Goal: Transaction & Acquisition: Purchase product/service

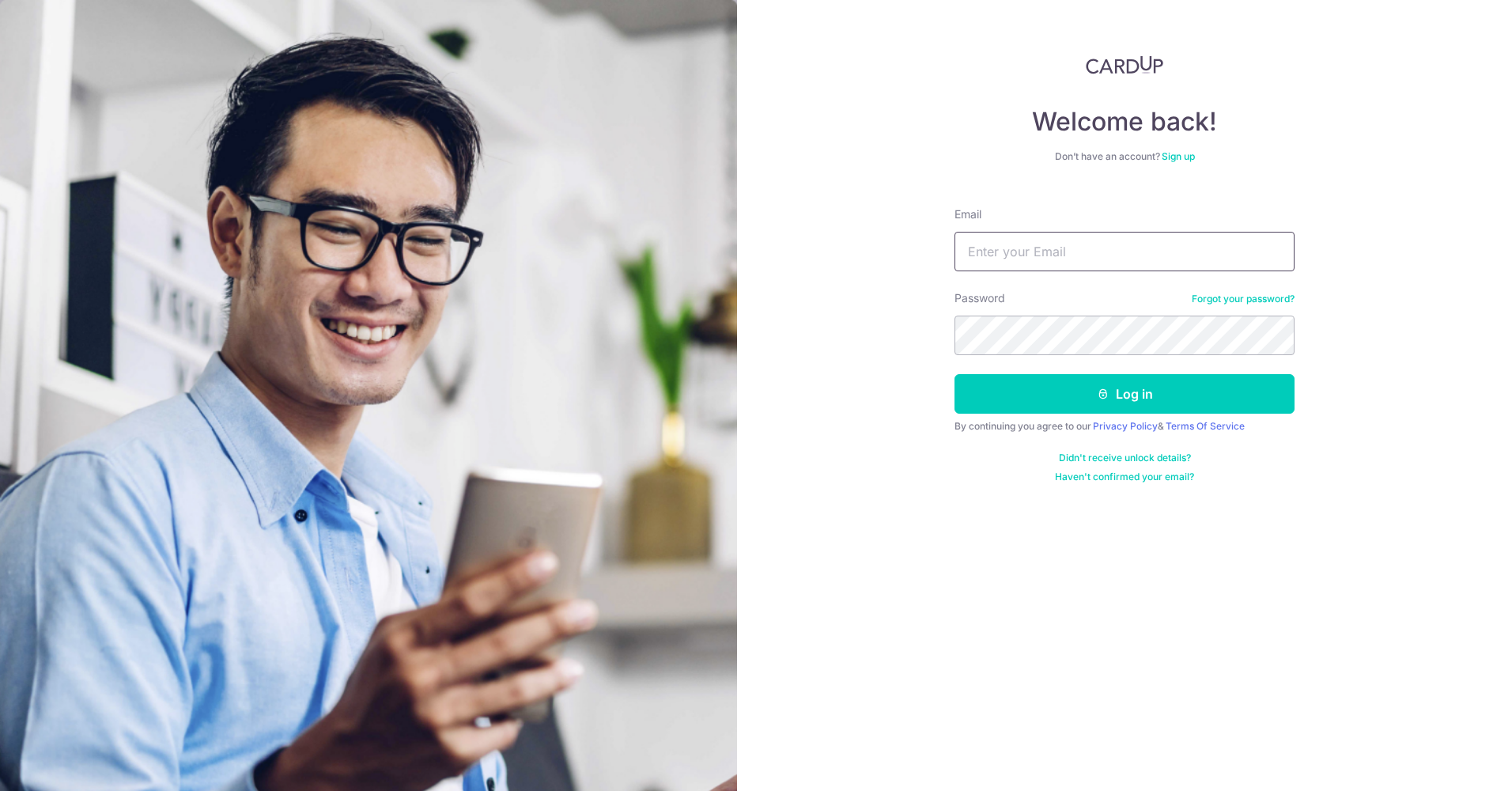
click at [1073, 254] on input "Email" at bounding box center [1125, 251] width 340 height 40
type input "[EMAIL_ADDRESS][DOMAIN_NAME]"
click at [1193, 393] on button "Log in" at bounding box center [1125, 394] width 340 height 40
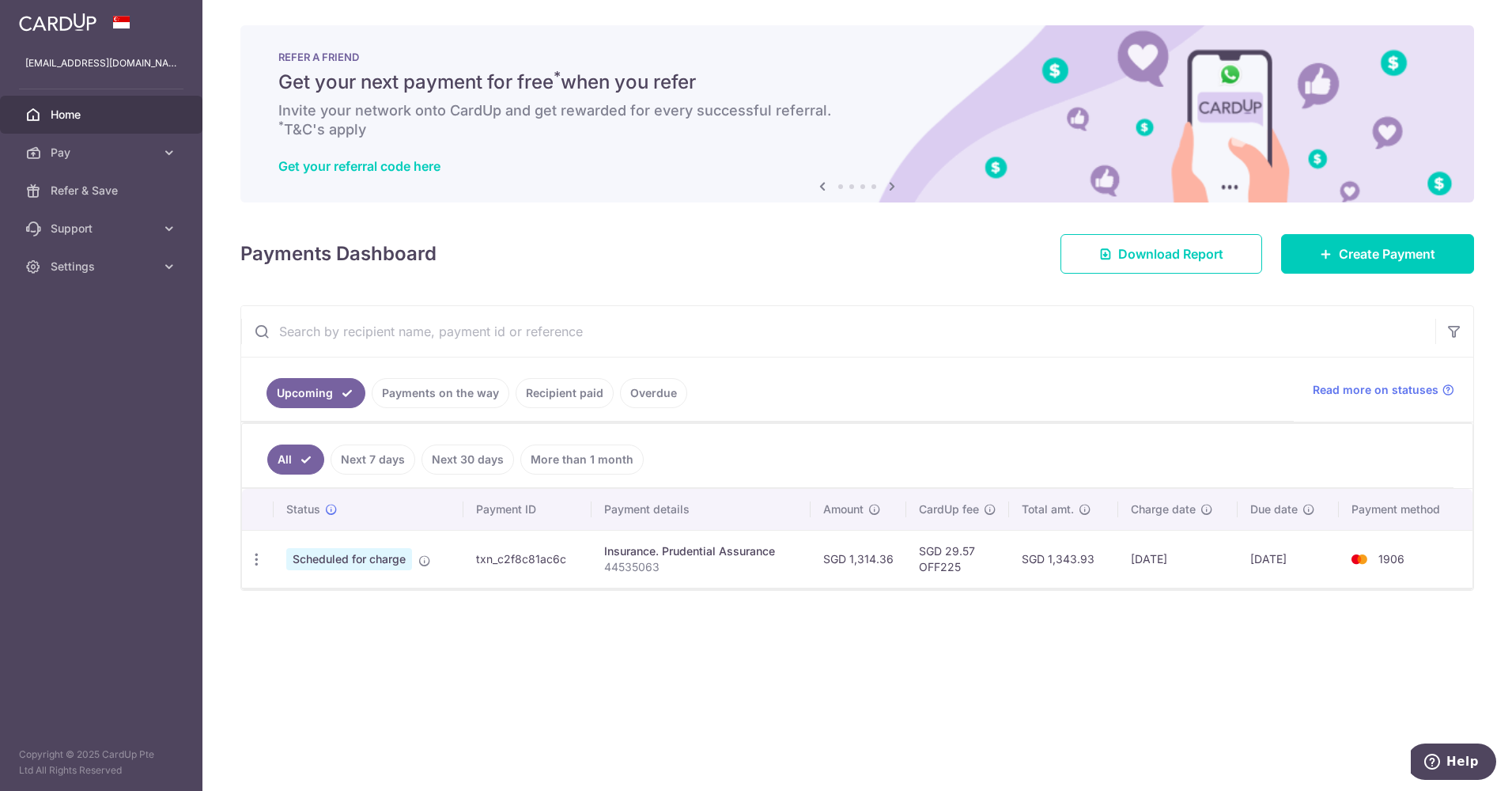
click at [881, 340] on input "text" at bounding box center [838, 331] width 1194 height 51
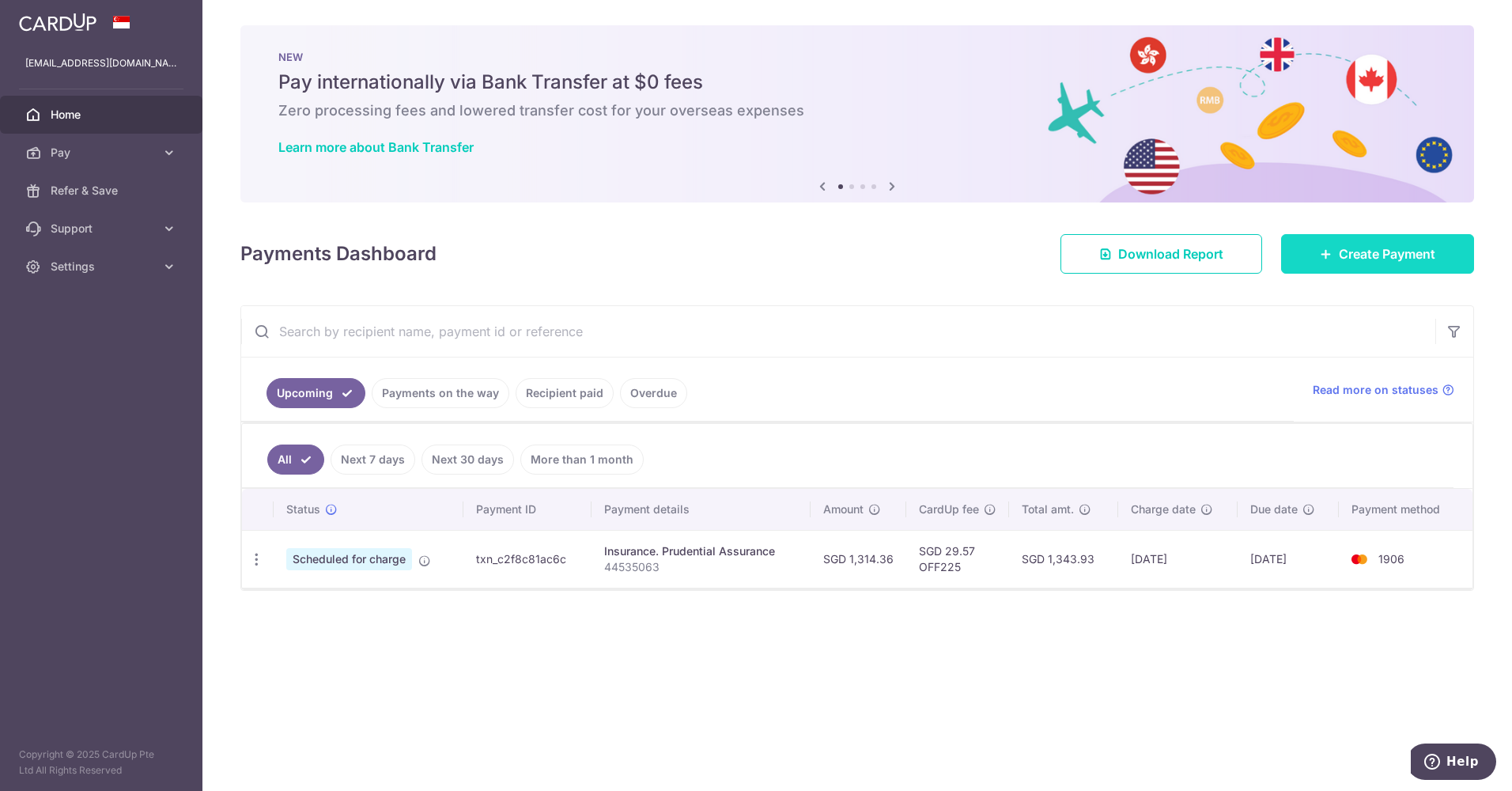
click at [1393, 259] on span "Create Payment" at bounding box center [1386, 253] width 96 height 19
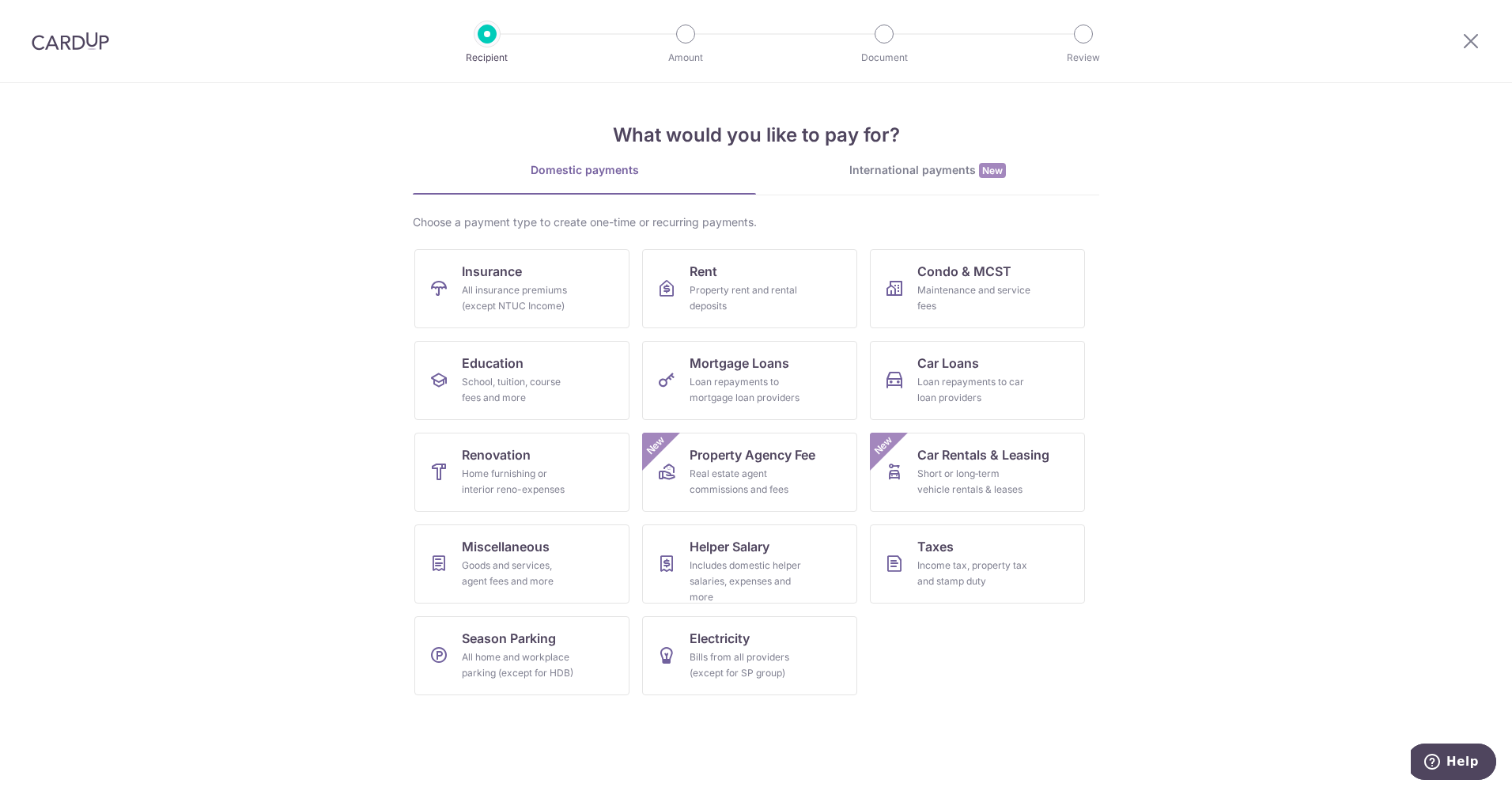
click at [91, 51] on div at bounding box center [71, 41] width 141 height 82
click at [87, 36] on img at bounding box center [71, 41] width 77 height 19
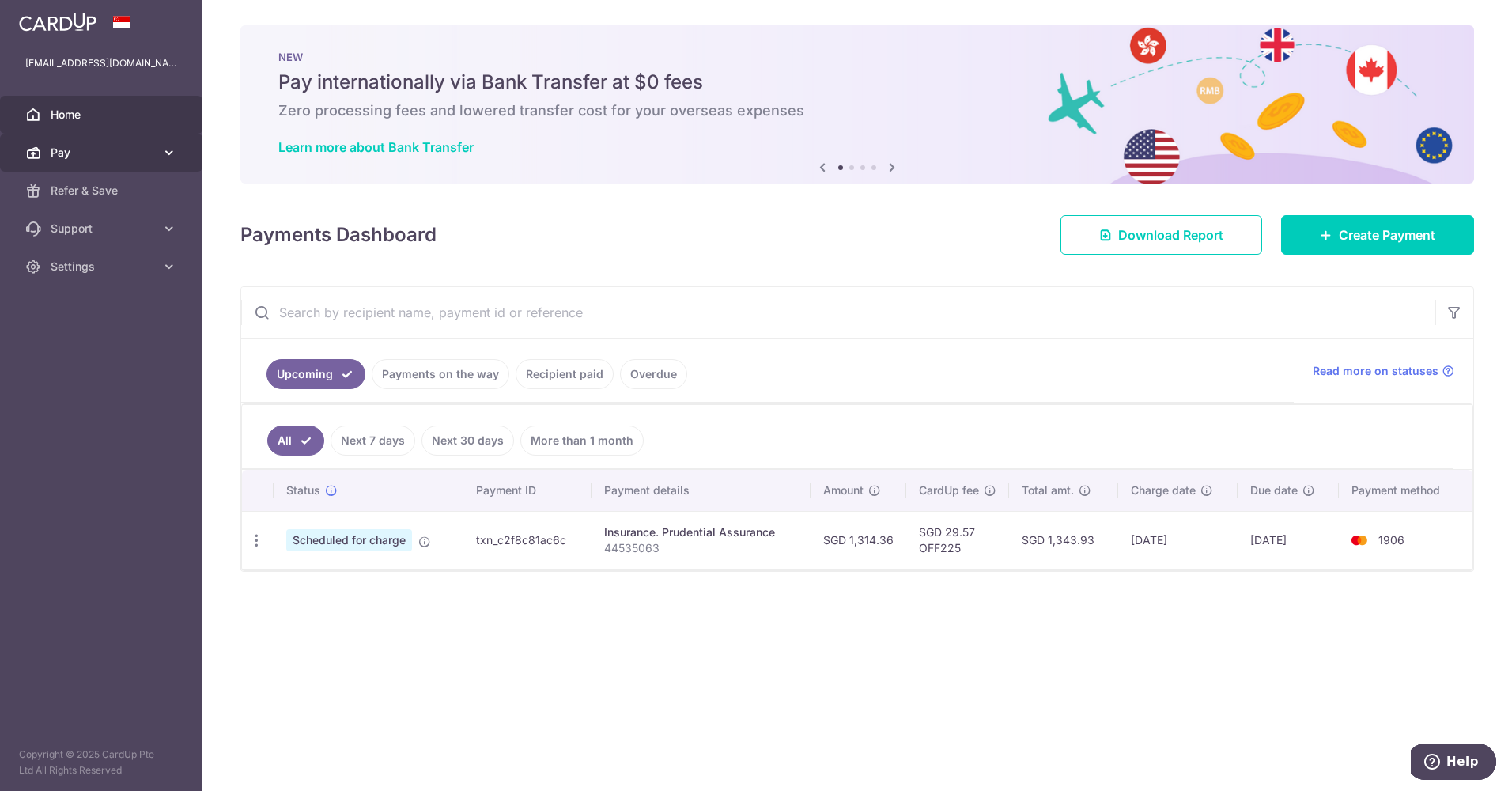
click at [166, 153] on icon at bounding box center [169, 153] width 16 height 16
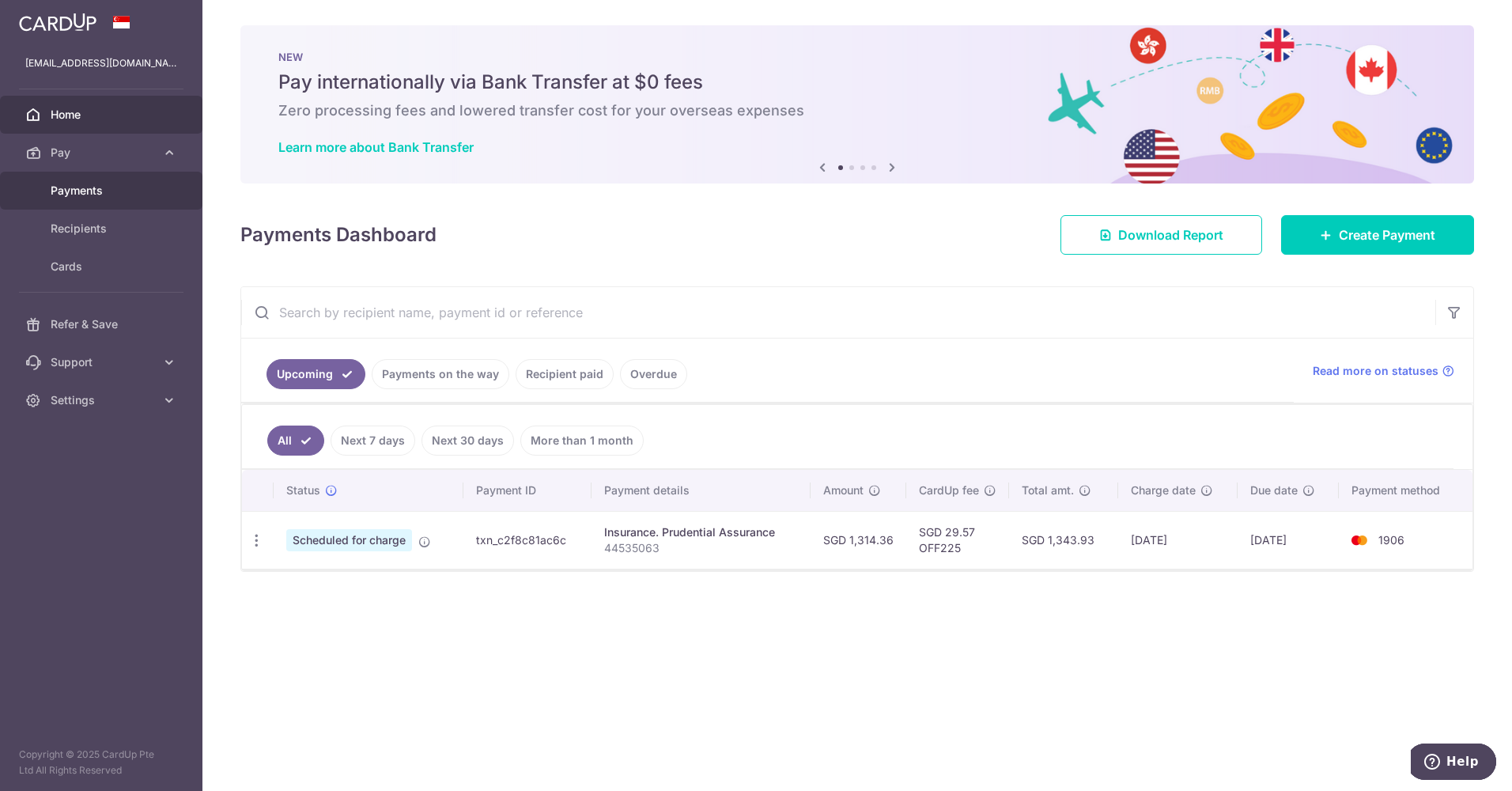
click at [96, 186] on span "Payments" at bounding box center [102, 191] width 104 height 16
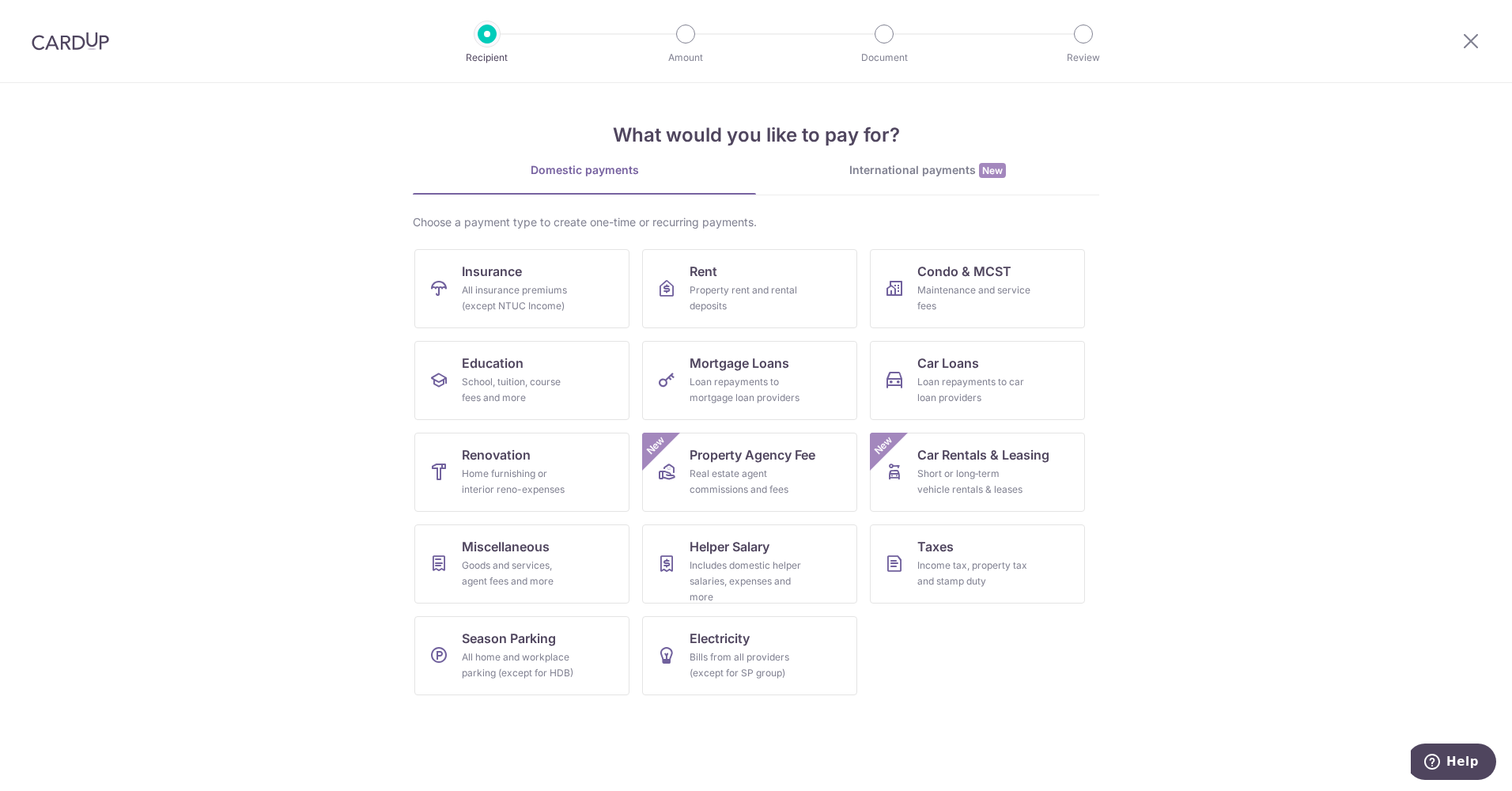
click at [77, 43] on img at bounding box center [71, 41] width 77 height 19
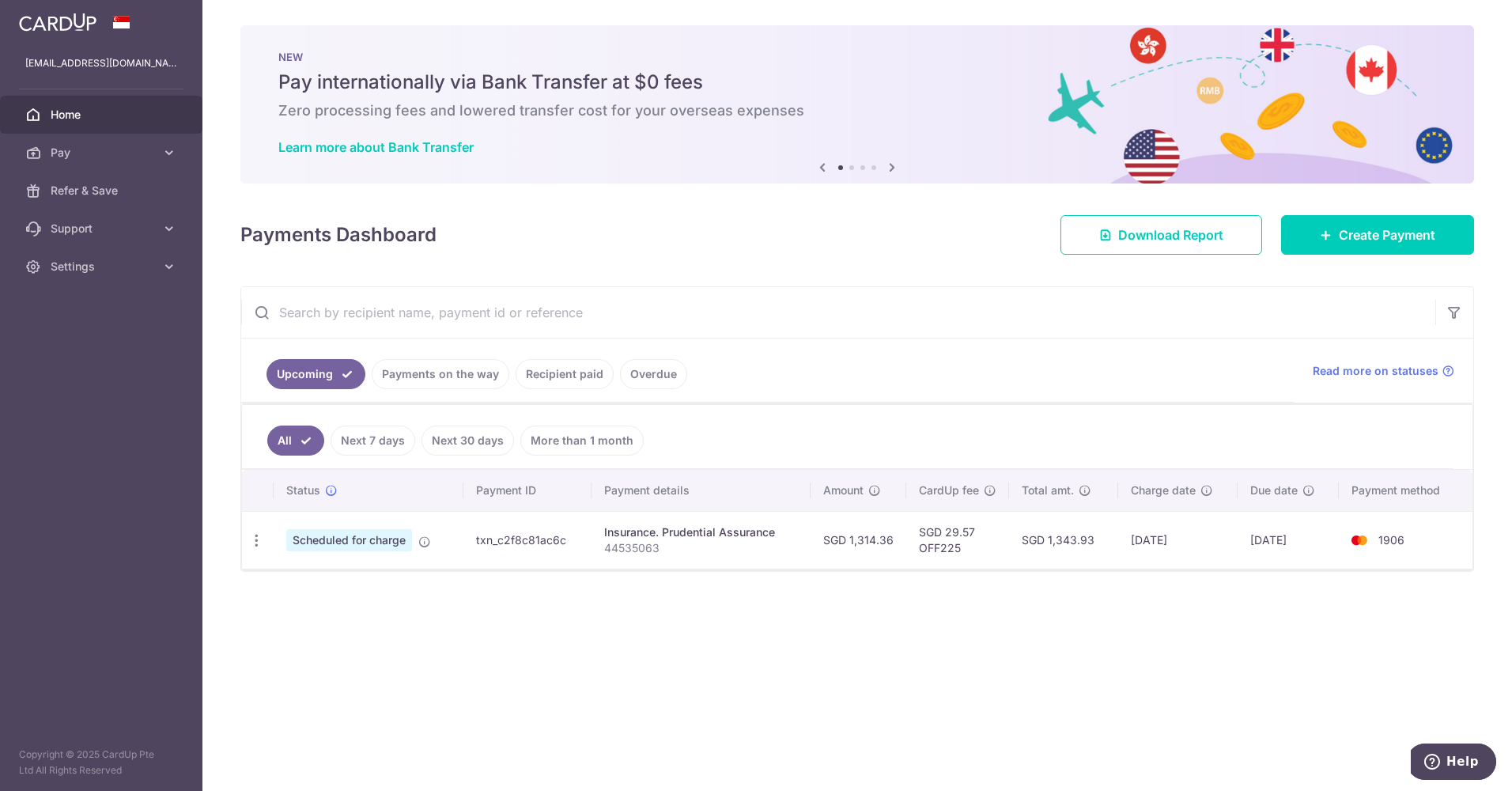
click at [448, 367] on link "Payments on the way" at bounding box center [440, 374] width 137 height 30
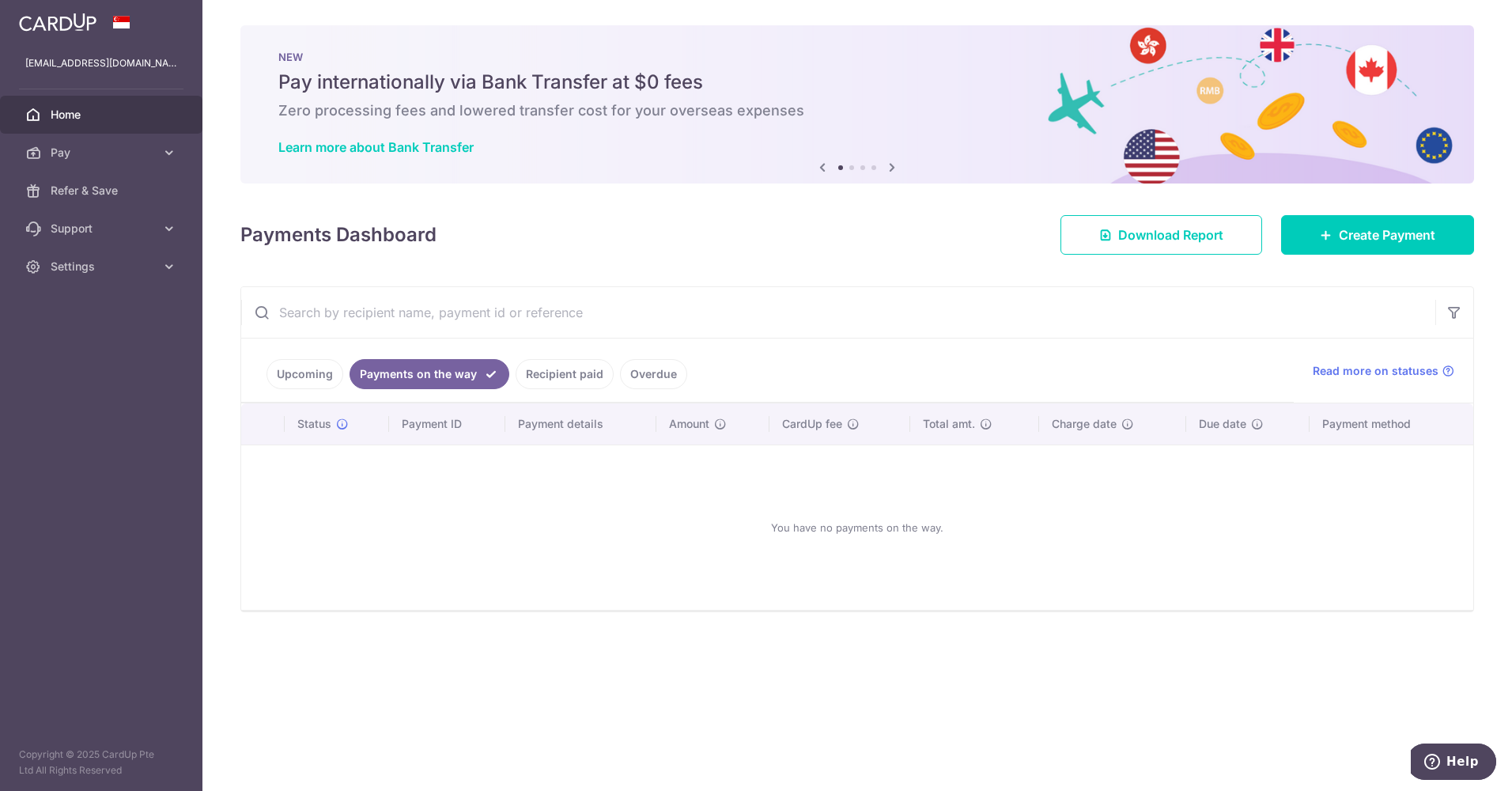
click at [562, 372] on link "Recipient paid" at bounding box center [564, 374] width 98 height 30
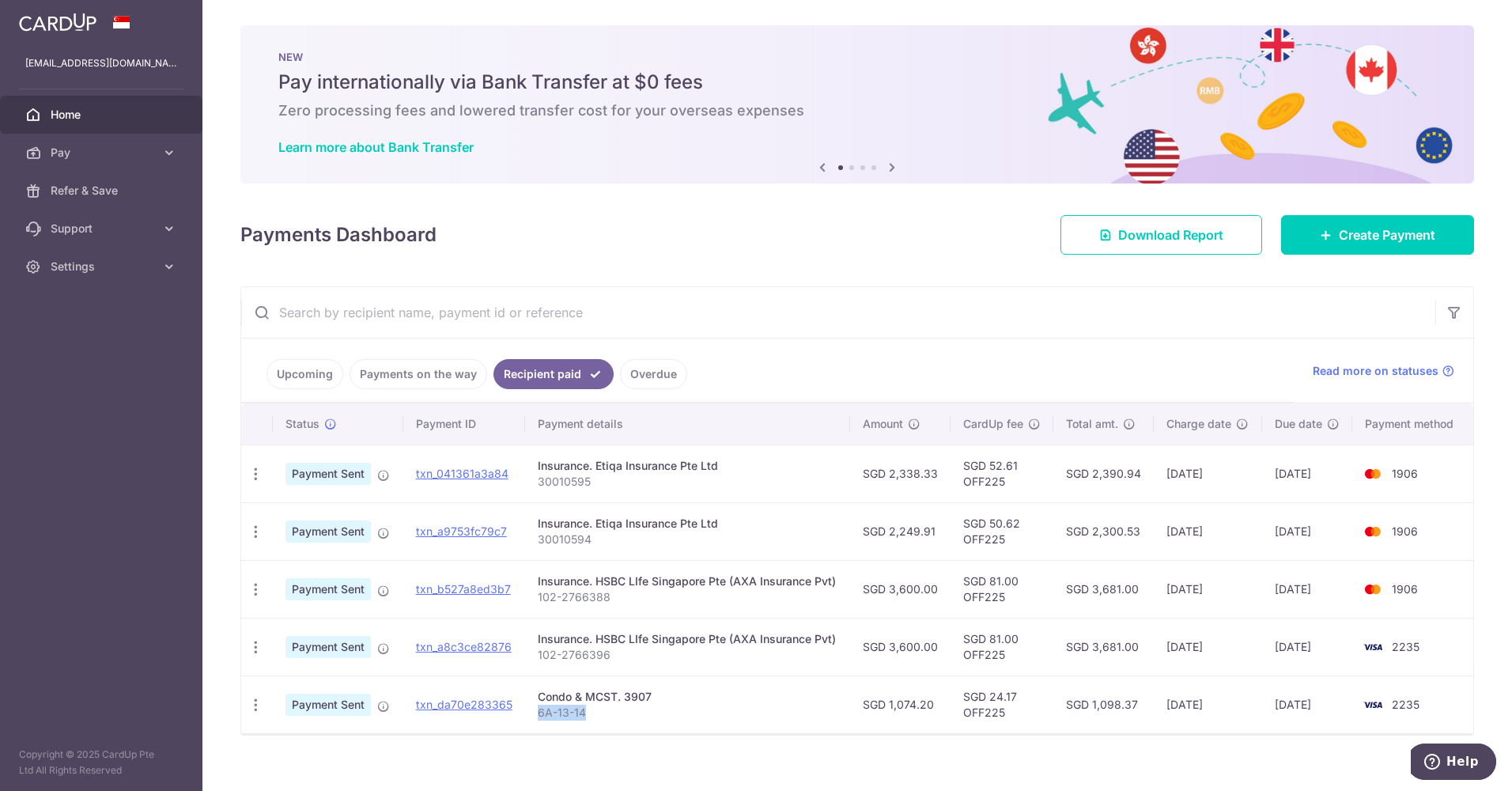
drag, startPoint x: 536, startPoint y: 715, endPoint x: 600, endPoint y: 722, distance: 64.4
click at [600, 722] on td "Condo & MCST. 3907 6A-13-14" at bounding box center [686, 705] width 325 height 58
drag, startPoint x: 600, startPoint y: 722, endPoint x: 569, endPoint y: 710, distance: 33.2
copy p "6A-13-14"
click at [787, 253] on div "Payments Dashboard Download Report Create Payment" at bounding box center [856, 232] width 1233 height 46
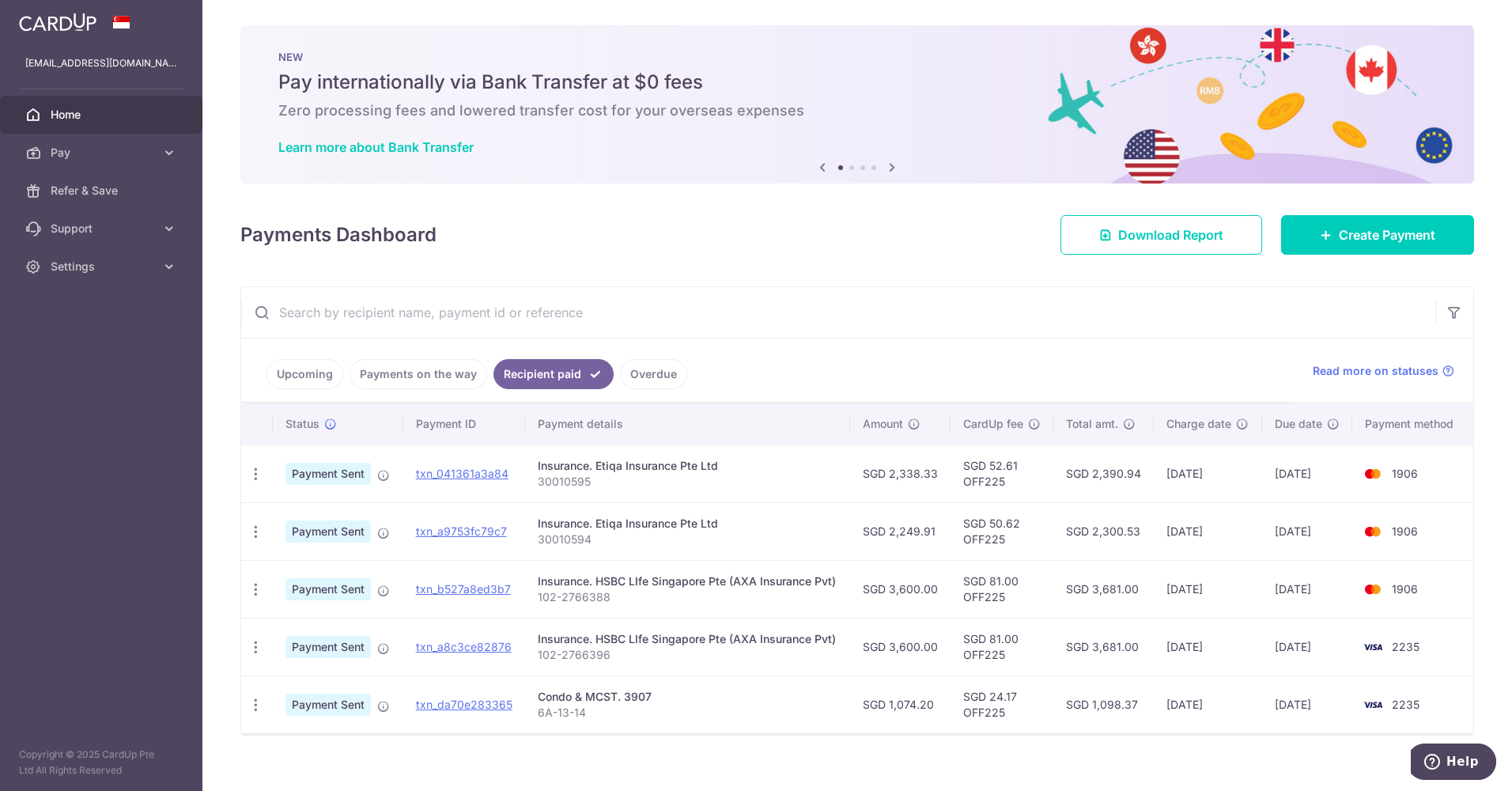
click at [311, 377] on link "Upcoming" at bounding box center [304, 374] width 76 height 30
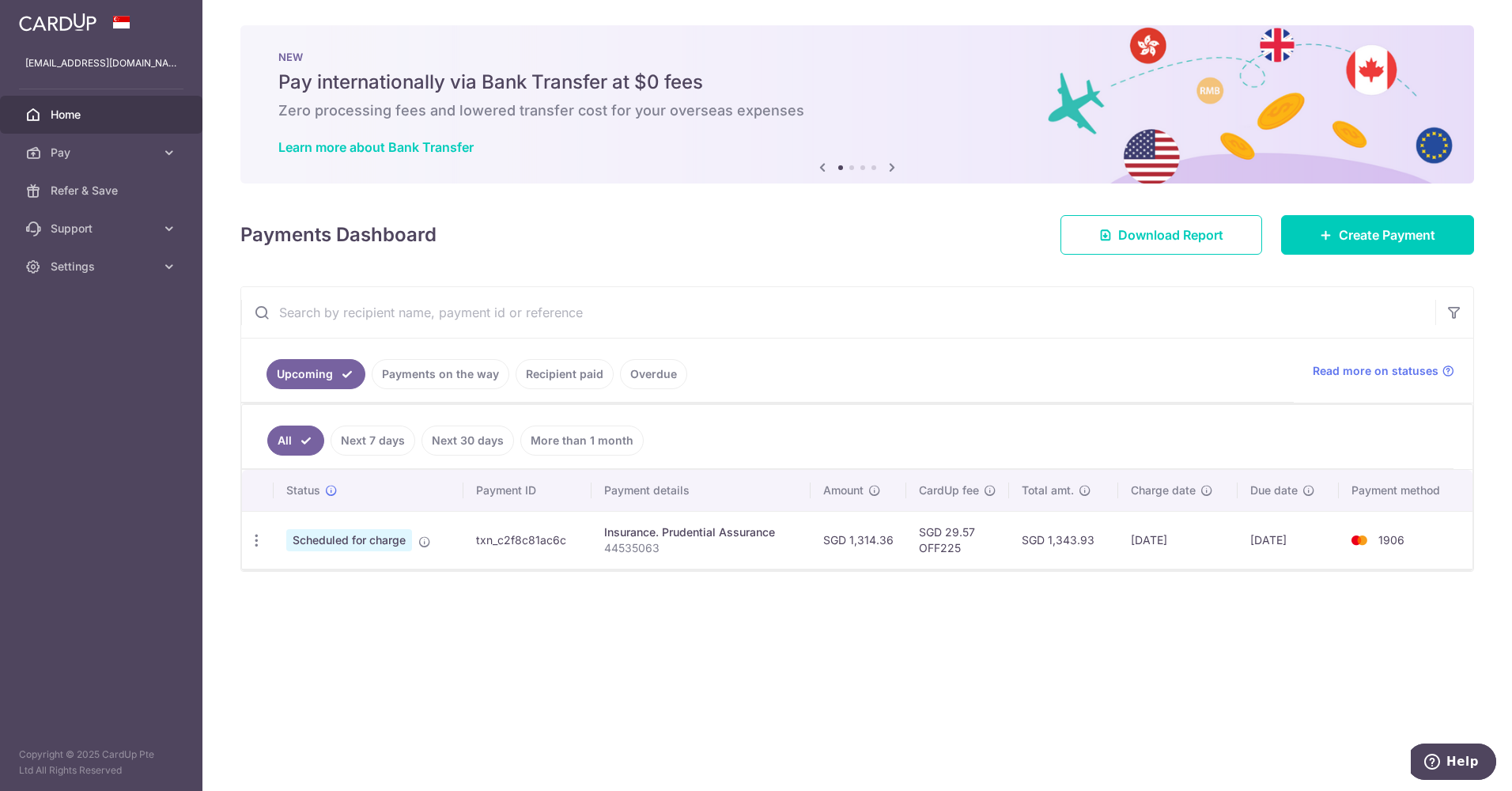
click at [640, 383] on link "Overdue" at bounding box center [654, 374] width 68 height 30
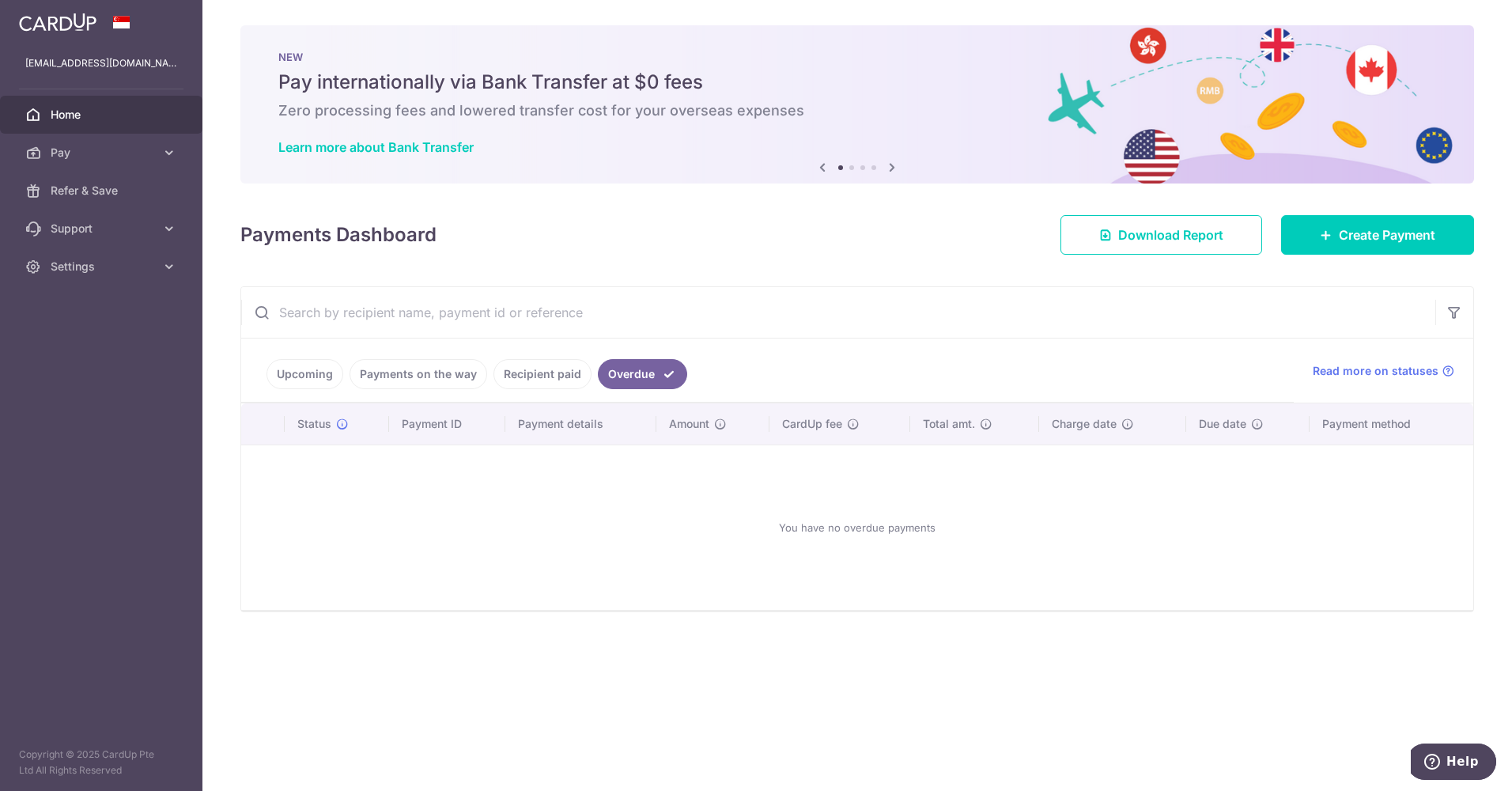
click at [301, 377] on link "Upcoming" at bounding box center [304, 374] width 76 height 30
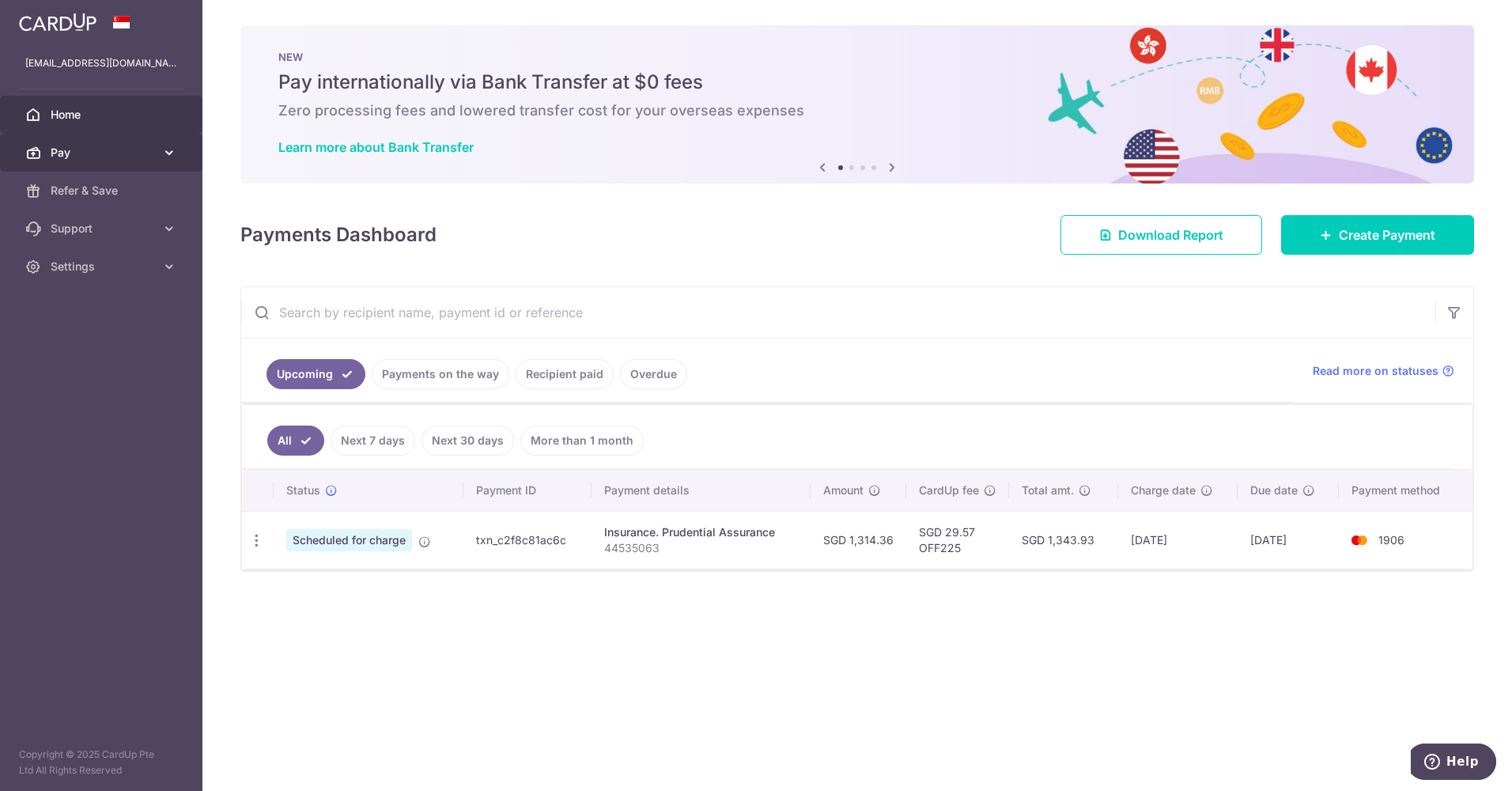
click at [160, 147] on link "Pay" at bounding box center [101, 152] width 203 height 38
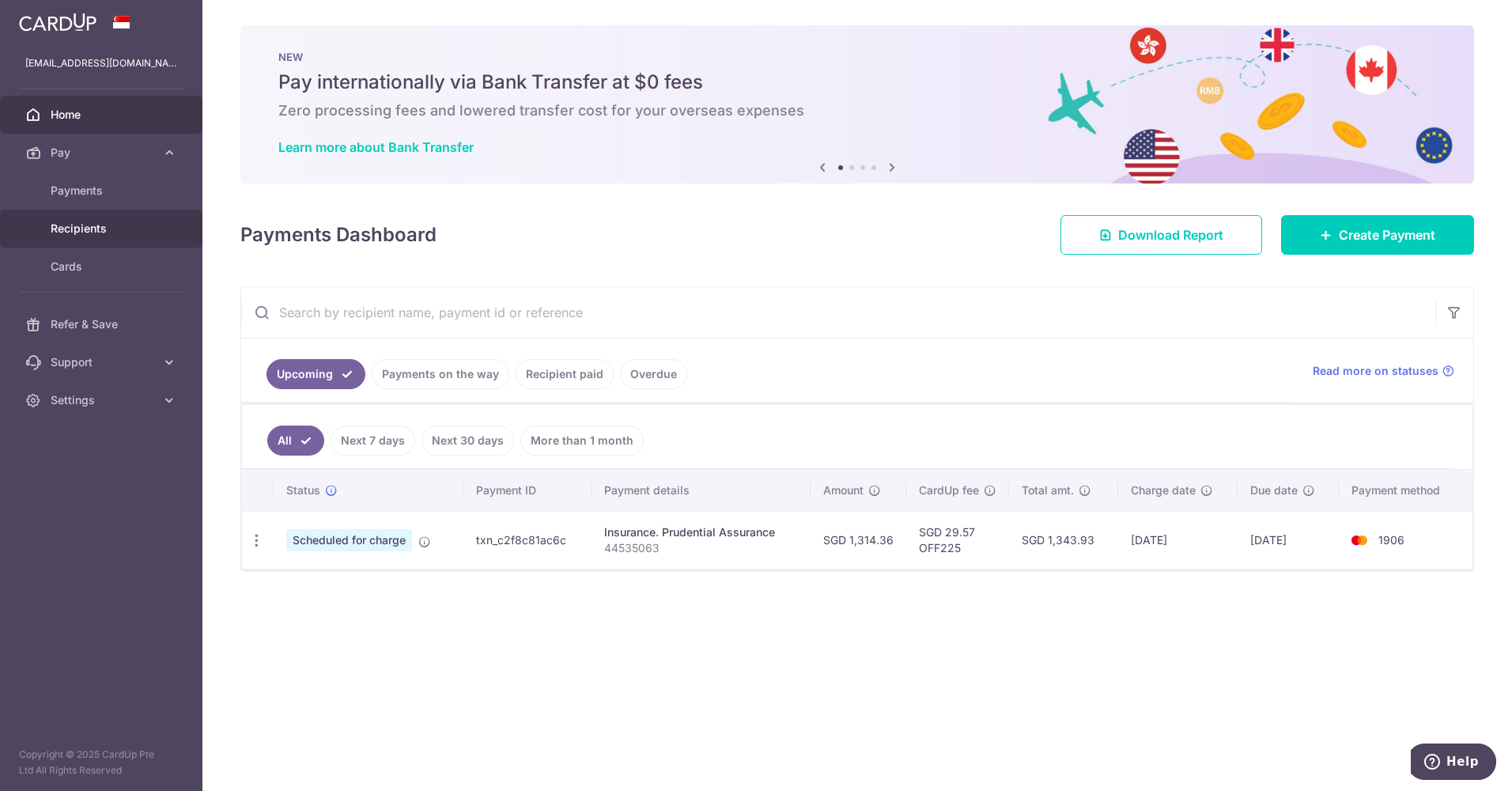
click at [84, 228] on span "Recipients" at bounding box center [102, 229] width 104 height 16
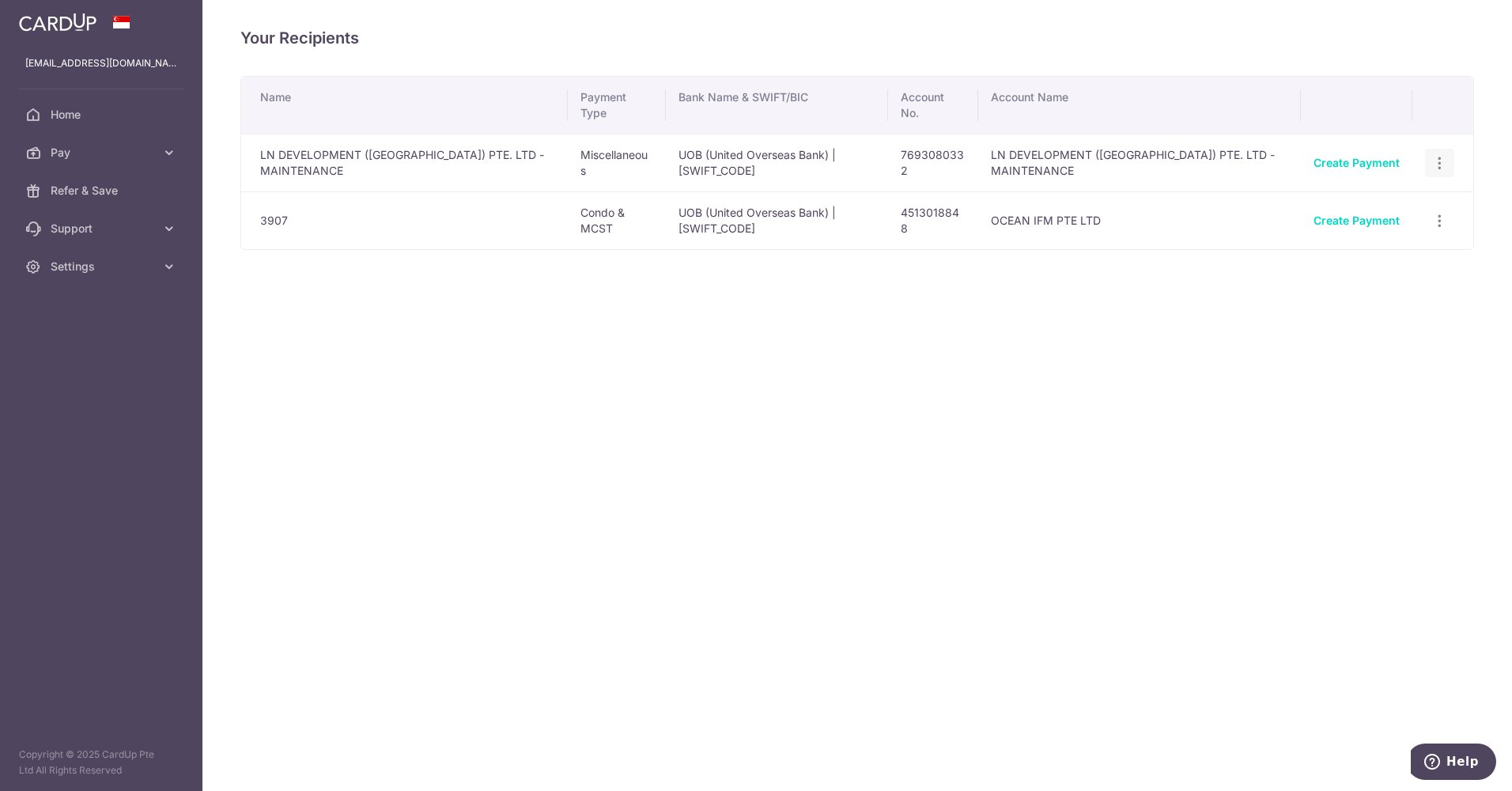
click at [1436, 162] on icon "button" at bounding box center [1438, 163] width 17 height 17
click at [1196, 302] on div "Your Recipients Name Payment Type Bank Name & SWIFT/BIC Account No. Account Nam…" at bounding box center [857, 396] width 1309 height 791
click at [1441, 213] on icon "button" at bounding box center [1438, 221] width 17 height 17
click at [1217, 301] on div "Name Payment Type Bank Name & SWIFT/BIC Account No. Account Name LN DEVELOPMENT…" at bounding box center [856, 211] width 1233 height 271
click at [1441, 219] on icon "button" at bounding box center [1438, 221] width 17 height 17
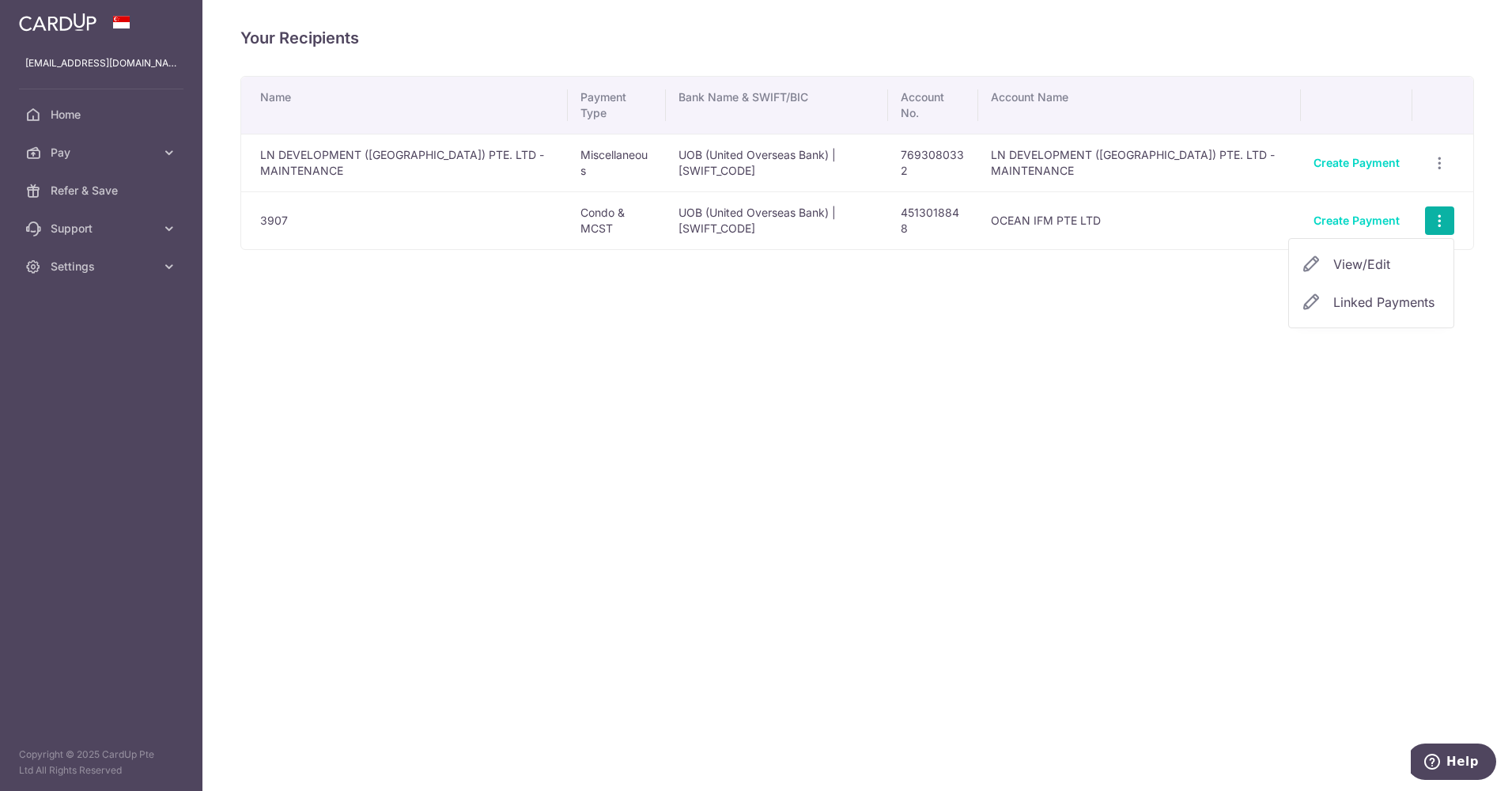
click at [1397, 300] on span "Linked Payments" at bounding box center [1384, 302] width 101 height 16
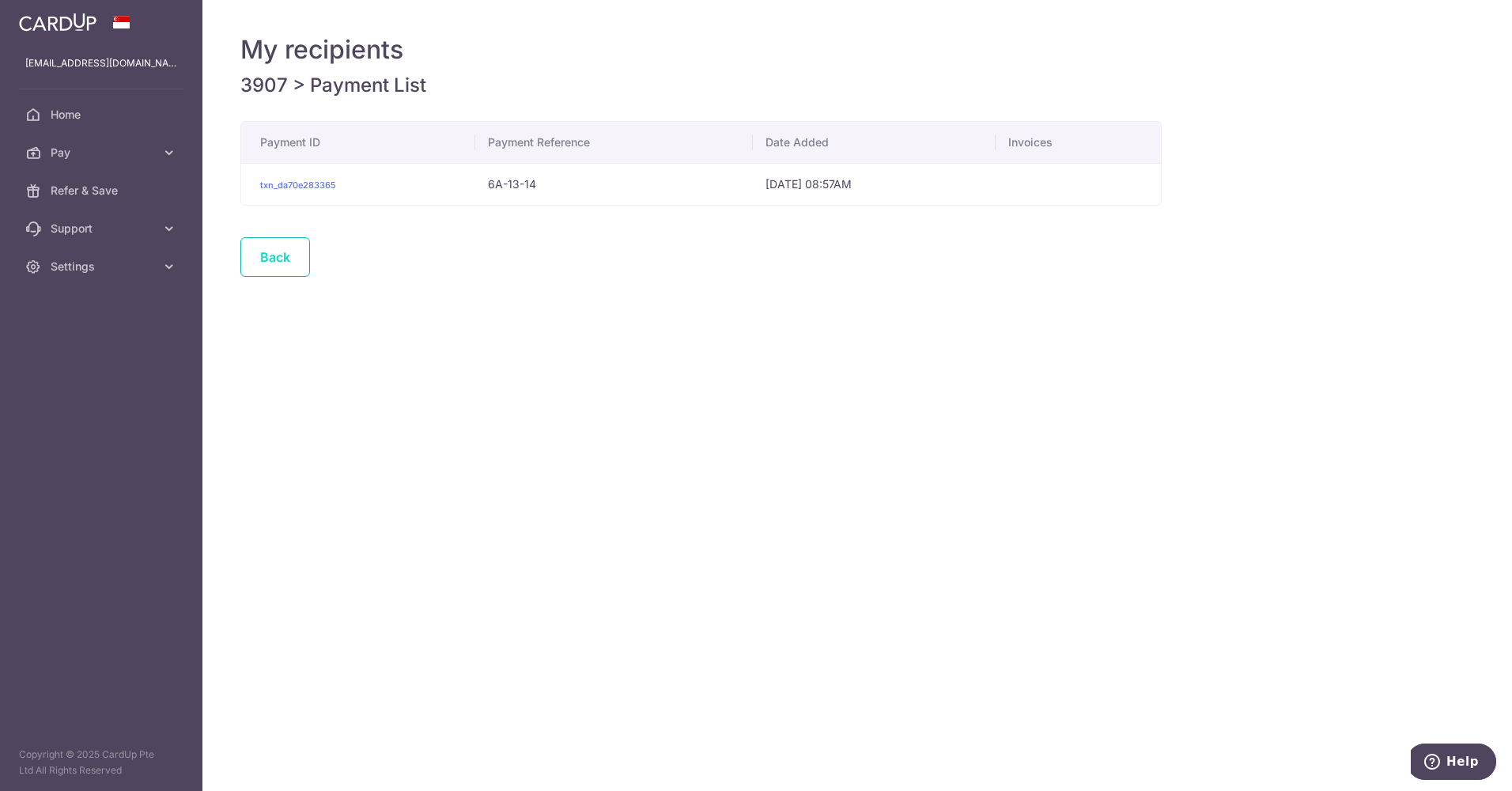
click at [271, 251] on link "Back" at bounding box center [275, 257] width 70 height 40
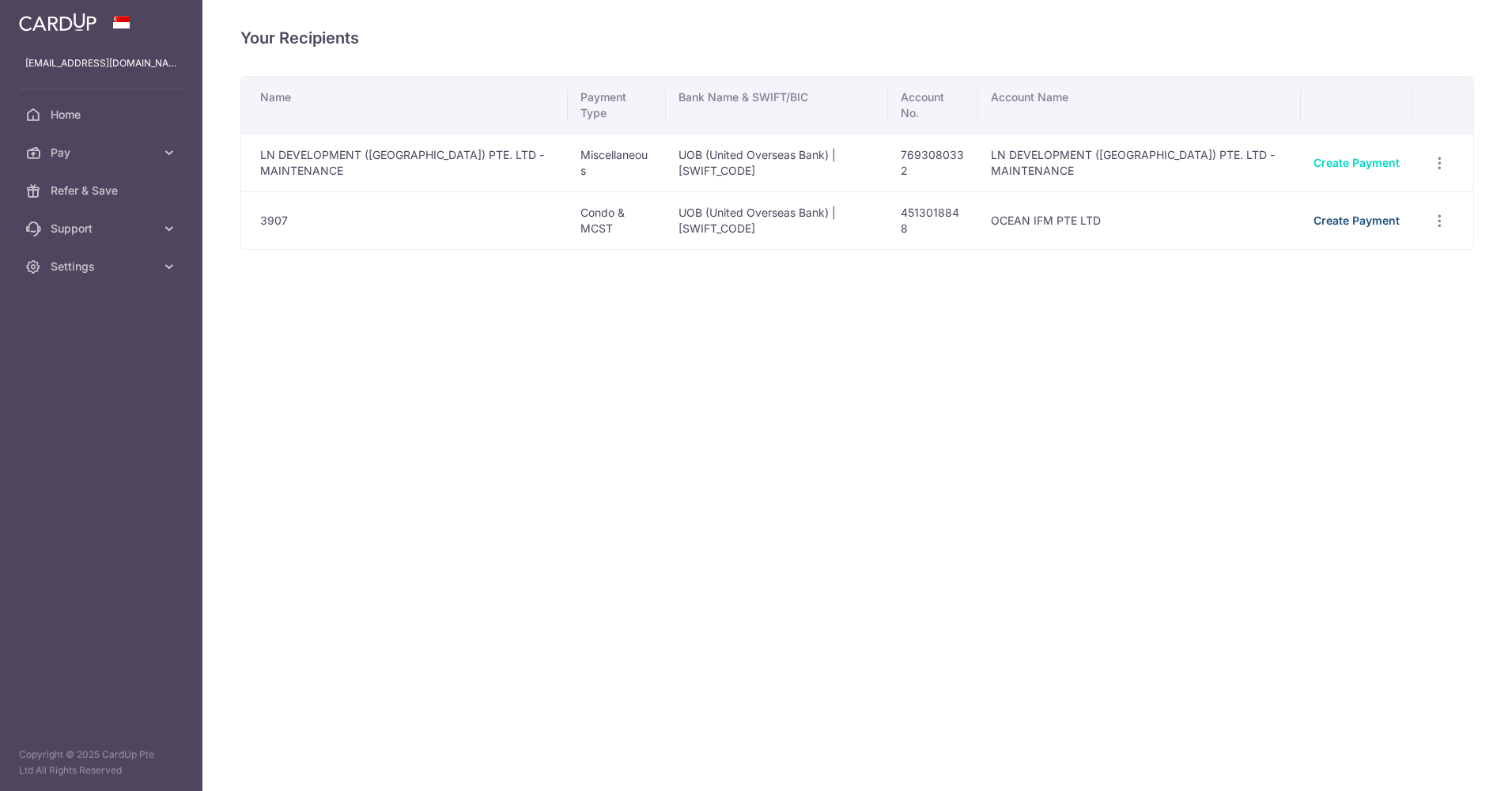
click at [1368, 223] on link "Create Payment" at bounding box center [1356, 221] width 86 height 14
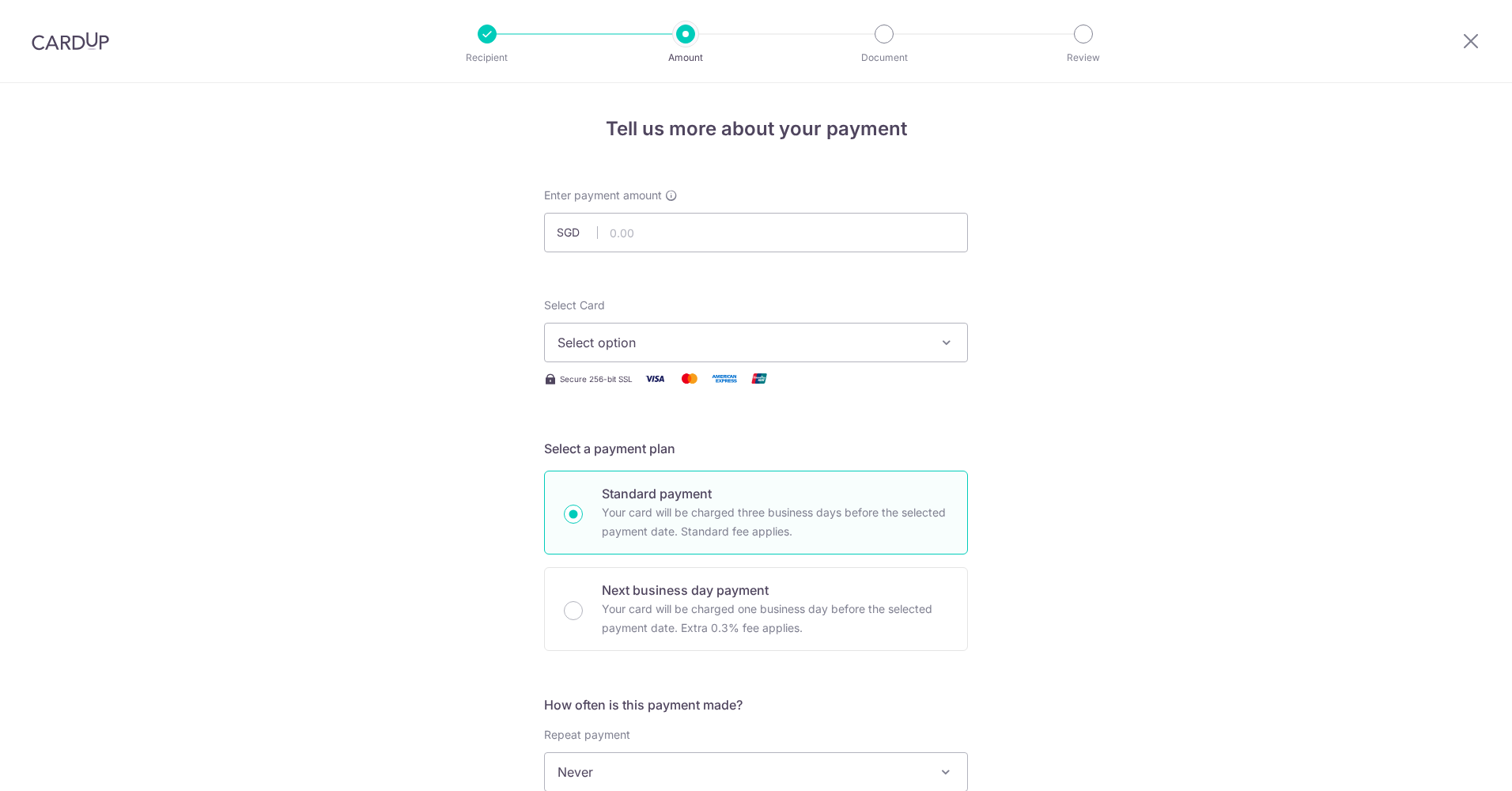
click at [782, 338] on span "Select option" at bounding box center [741, 342] width 369 height 19
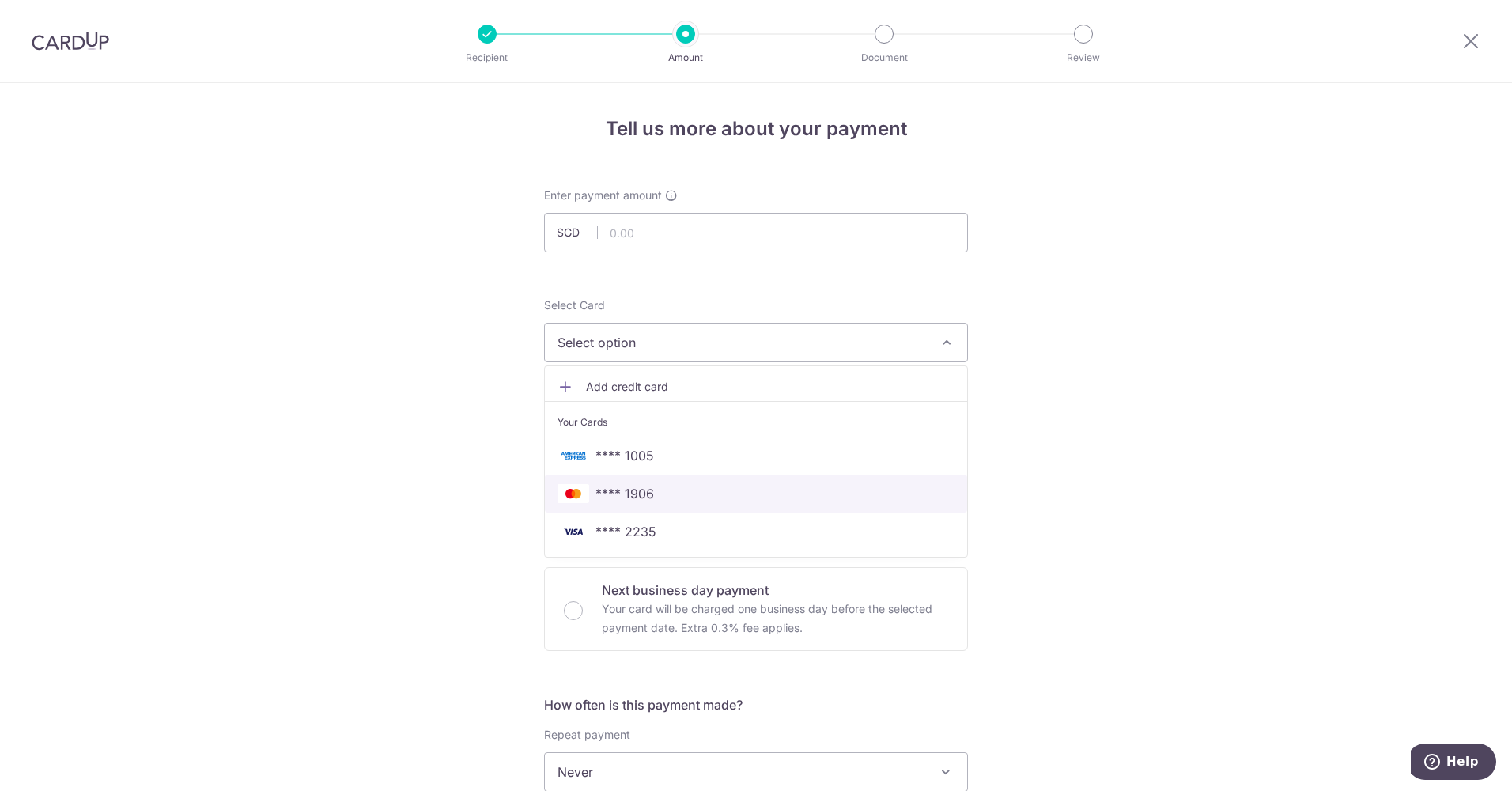
click at [726, 498] on span "**** 1906" at bounding box center [755, 493] width 396 height 19
click at [1245, 569] on div "Tell us more about your payment Enter payment amount SGD Select Card Select opt…" at bounding box center [756, 799] width 1512 height 1431
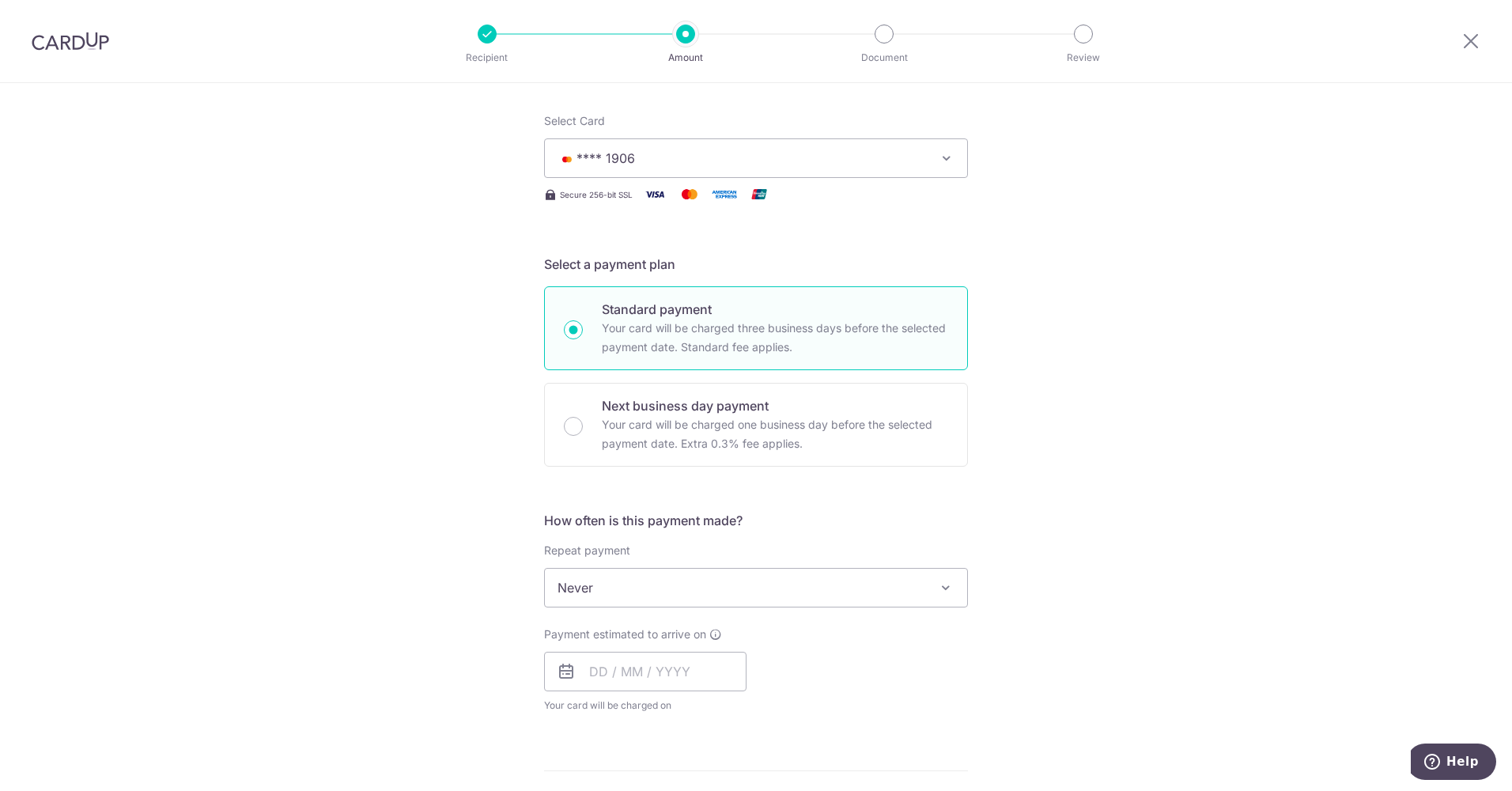
scroll to position [370, 0]
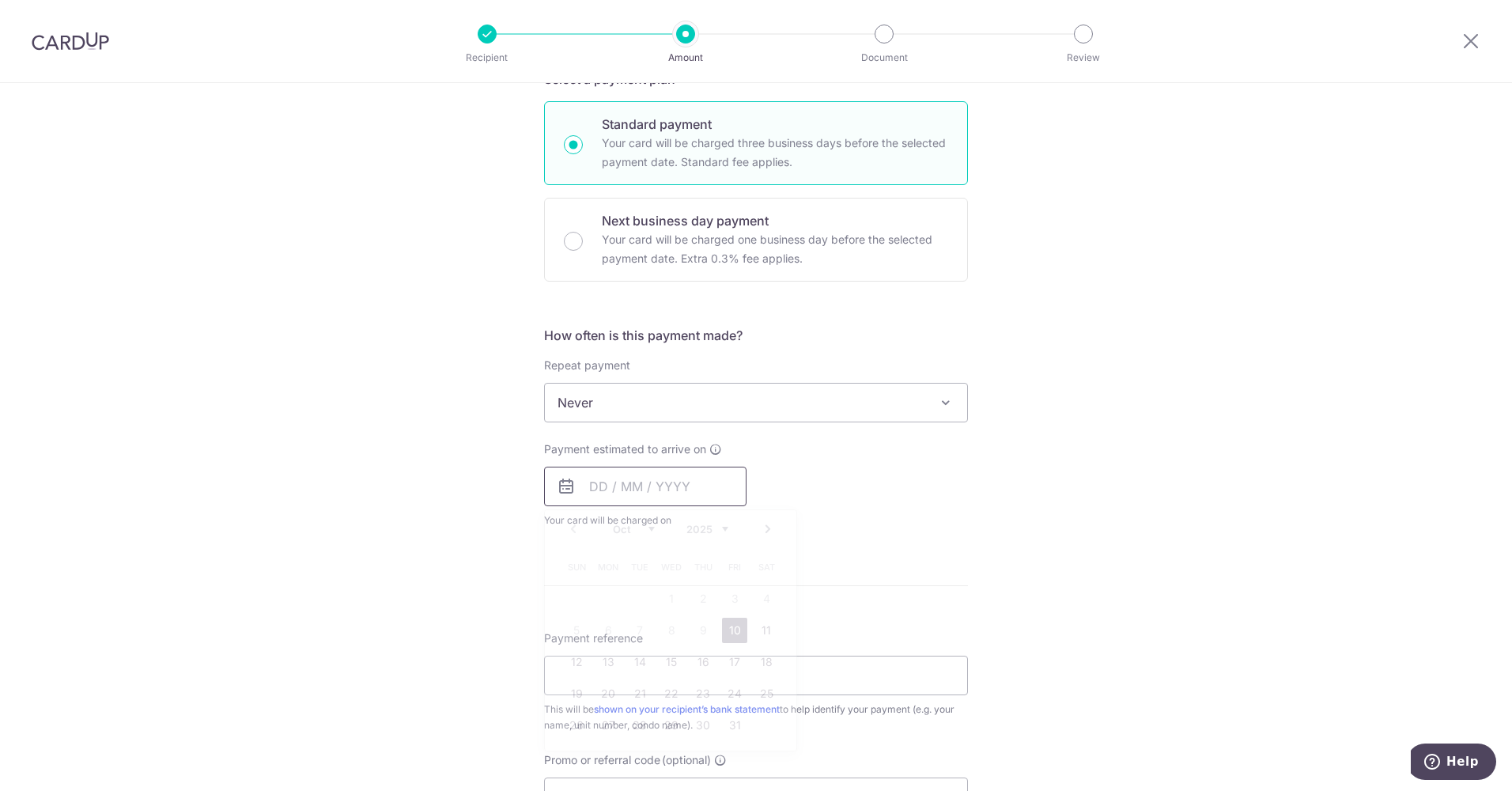
click at [692, 482] on input "text" at bounding box center [646, 487] width 203 height 40
click at [731, 623] on link "10" at bounding box center [734, 630] width 25 height 25
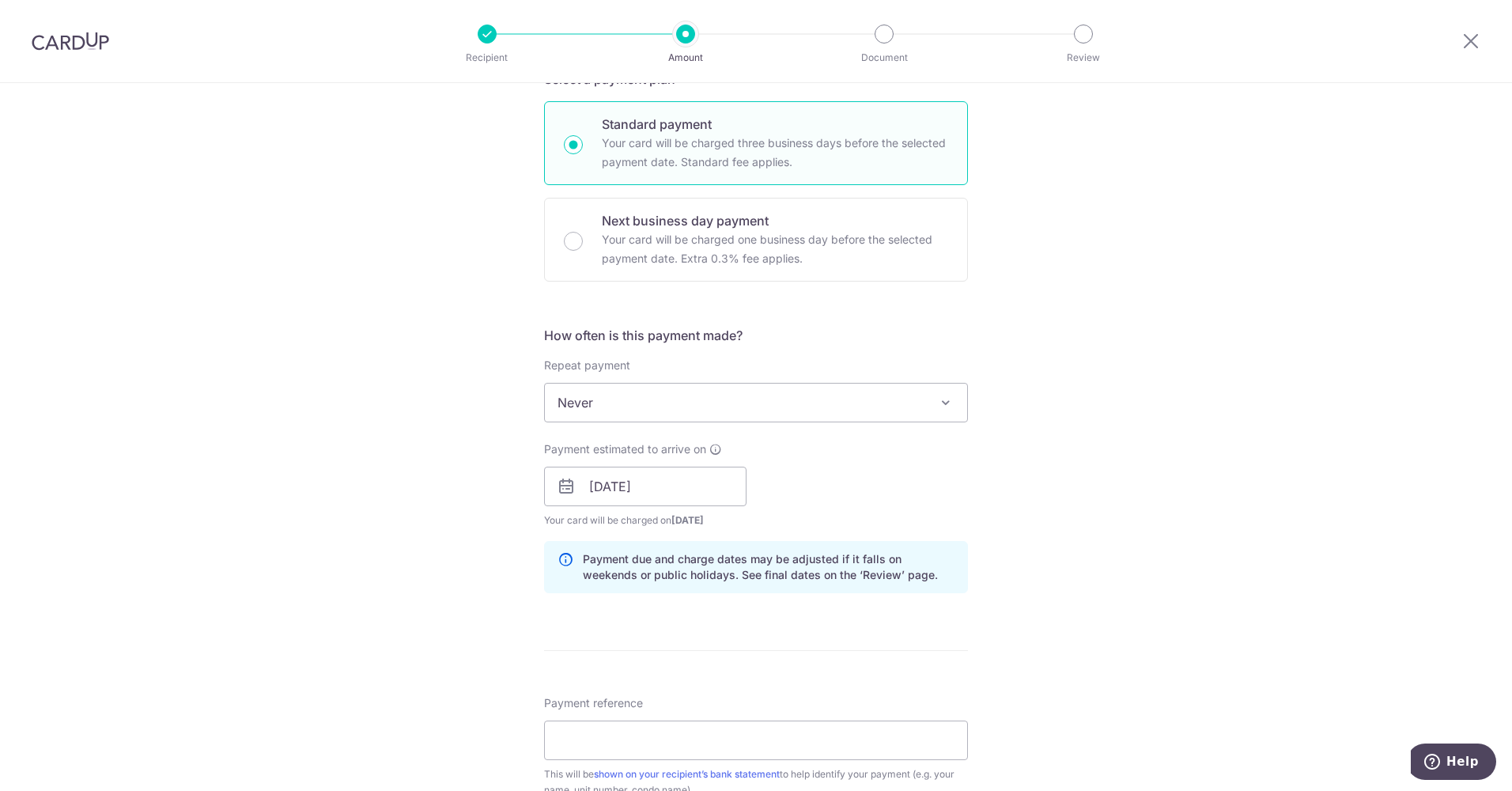
click at [1092, 615] on div "Tell us more about your payment Enter payment amount SGD Select Card **** 1906 …" at bounding box center [756, 461] width 1512 height 1496
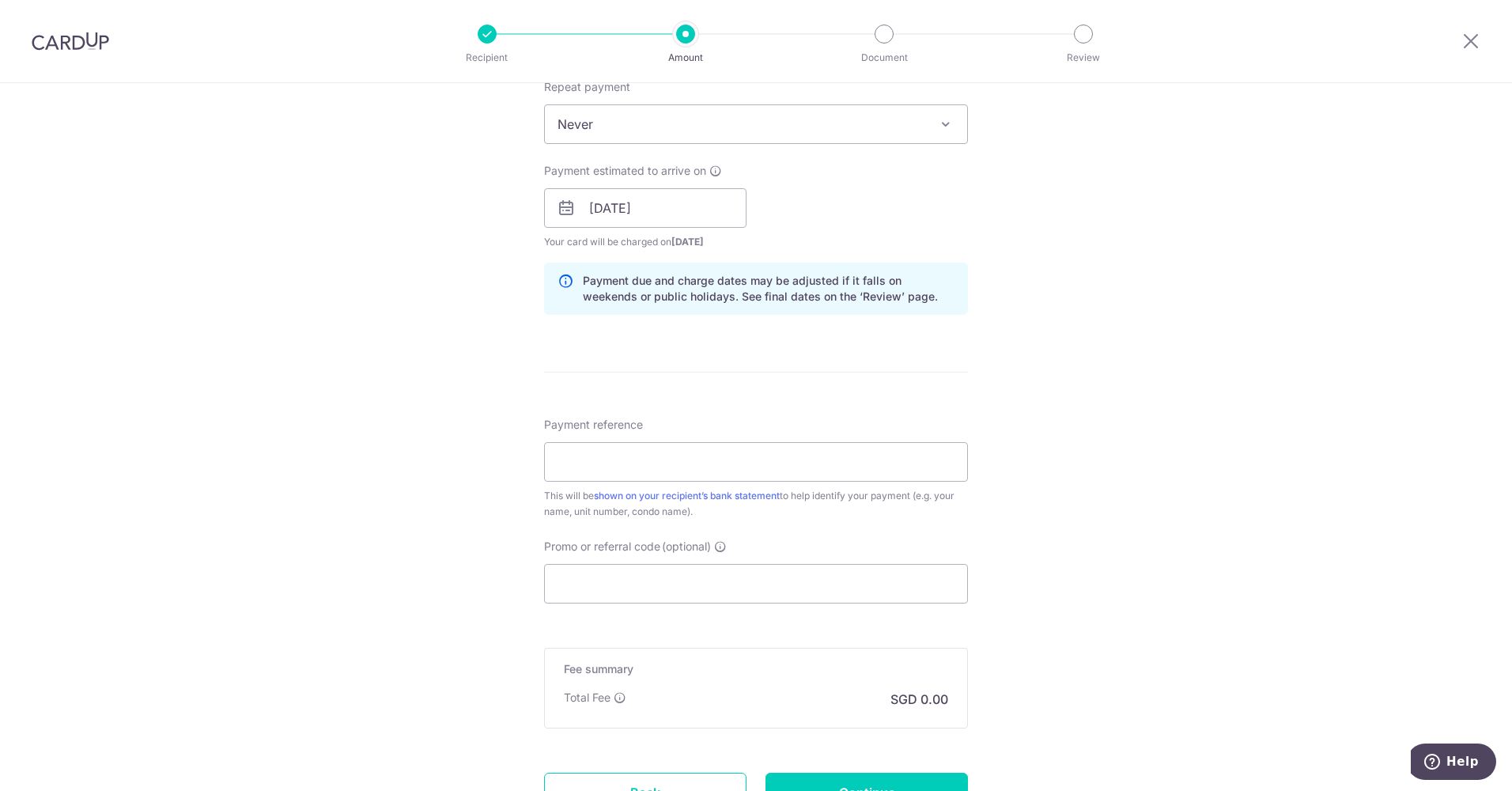
scroll to position [737, 0]
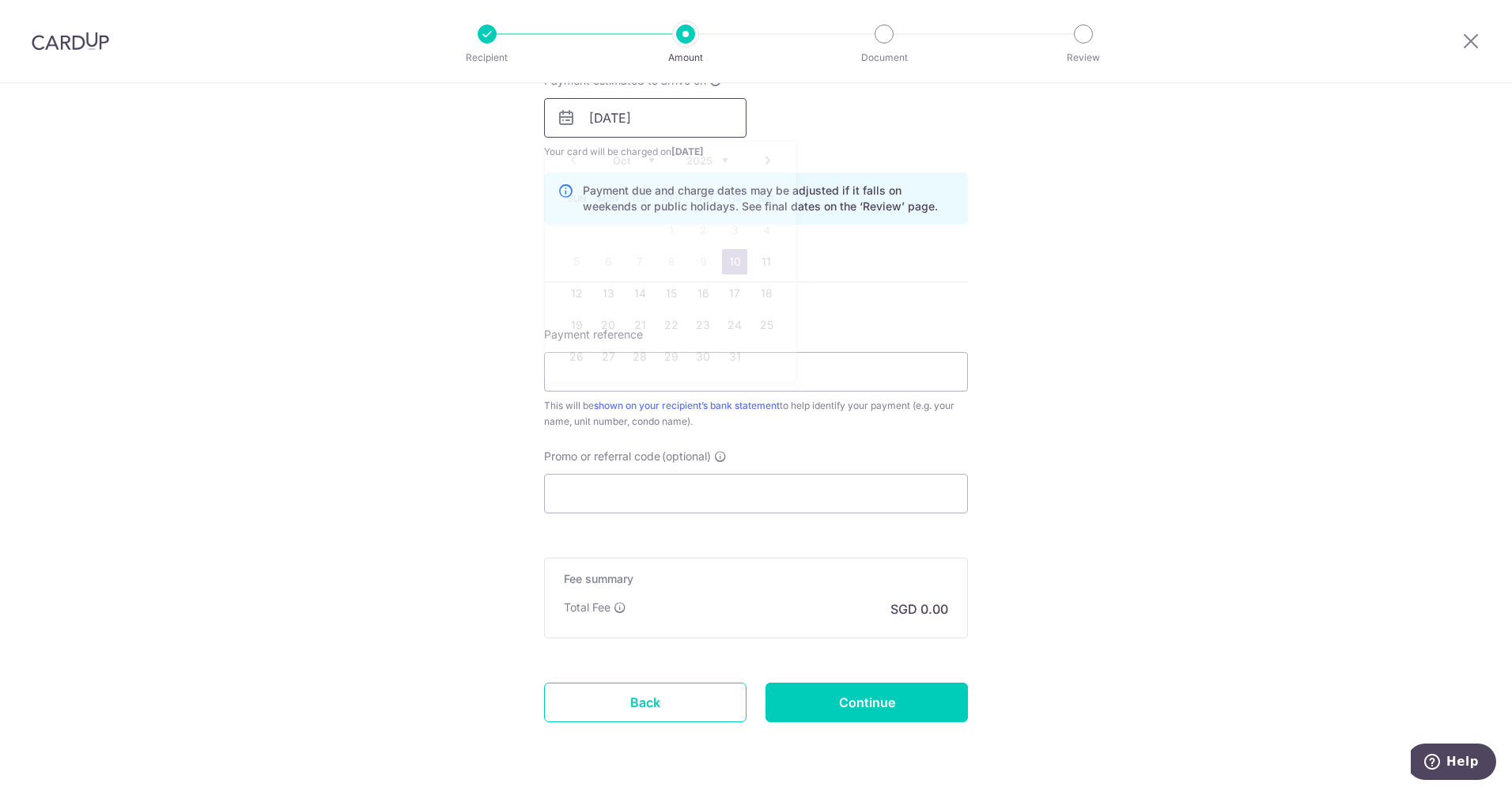
click at [690, 122] on input "10/10/2025" at bounding box center [646, 118] width 203 height 40
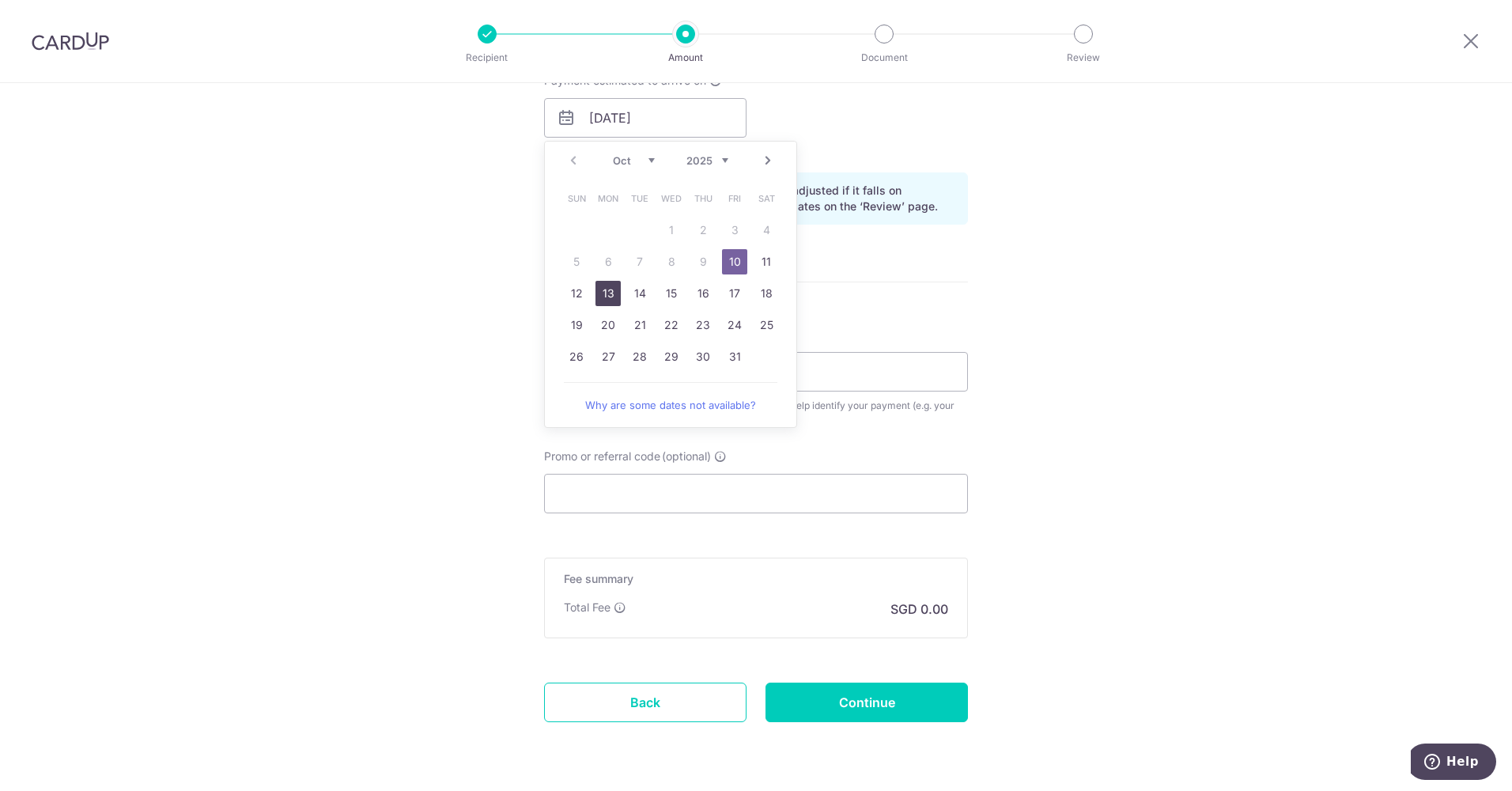
click at [606, 300] on link "13" at bounding box center [607, 293] width 25 height 25
type input "[DATE]"
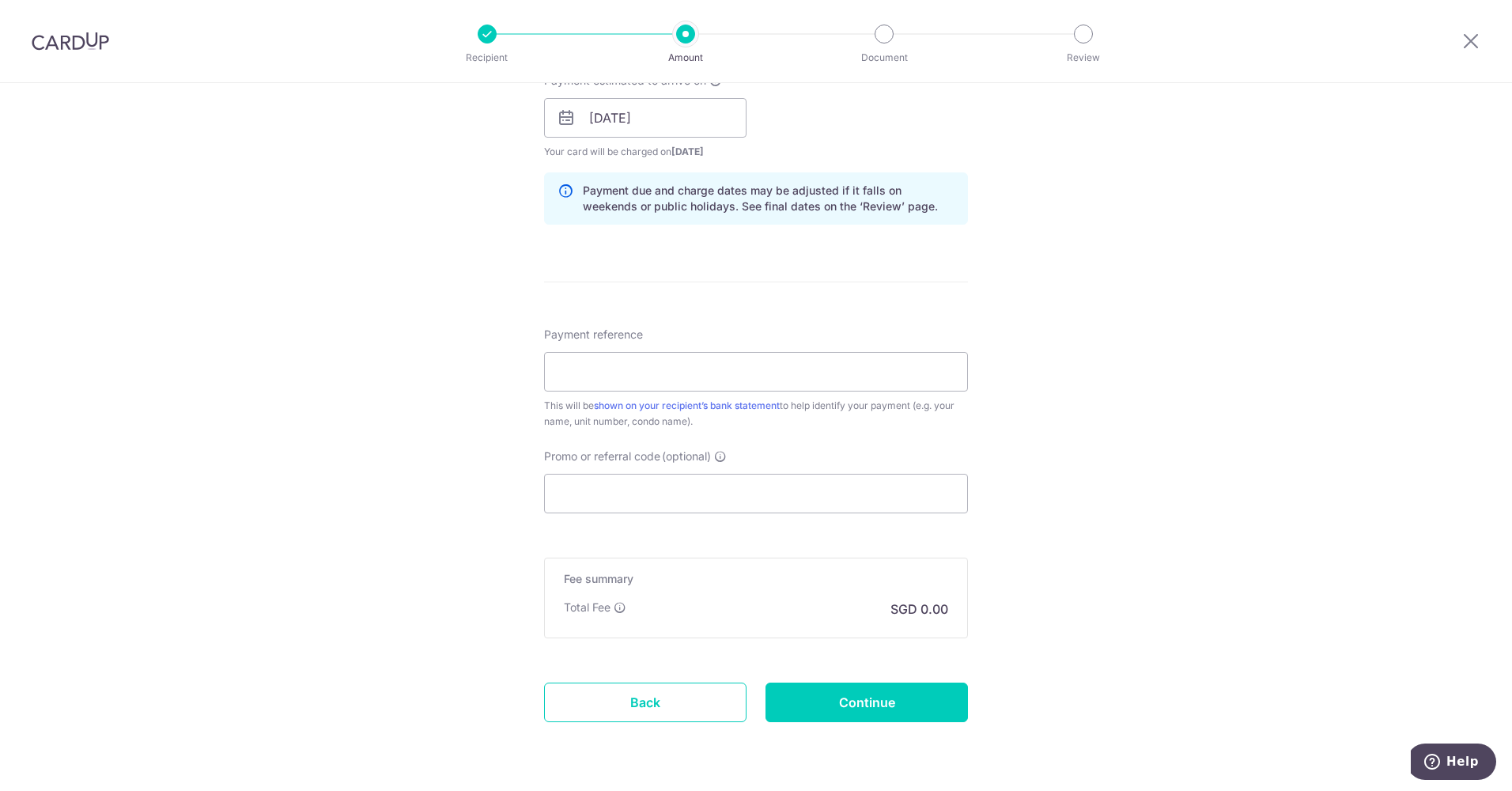
click at [544, 261] on form "Enter payment amount SGD Select Card **** 1906 Add credit card Your Cards **** …" at bounding box center [756, 107] width 424 height 1317
click at [692, 370] on input "Payment reference" at bounding box center [756, 372] width 424 height 40
paste input "6A-13-14"
type input "6A-13-14"
click at [842, 498] on input "Promo or referral code (optional)" at bounding box center [756, 494] width 424 height 40
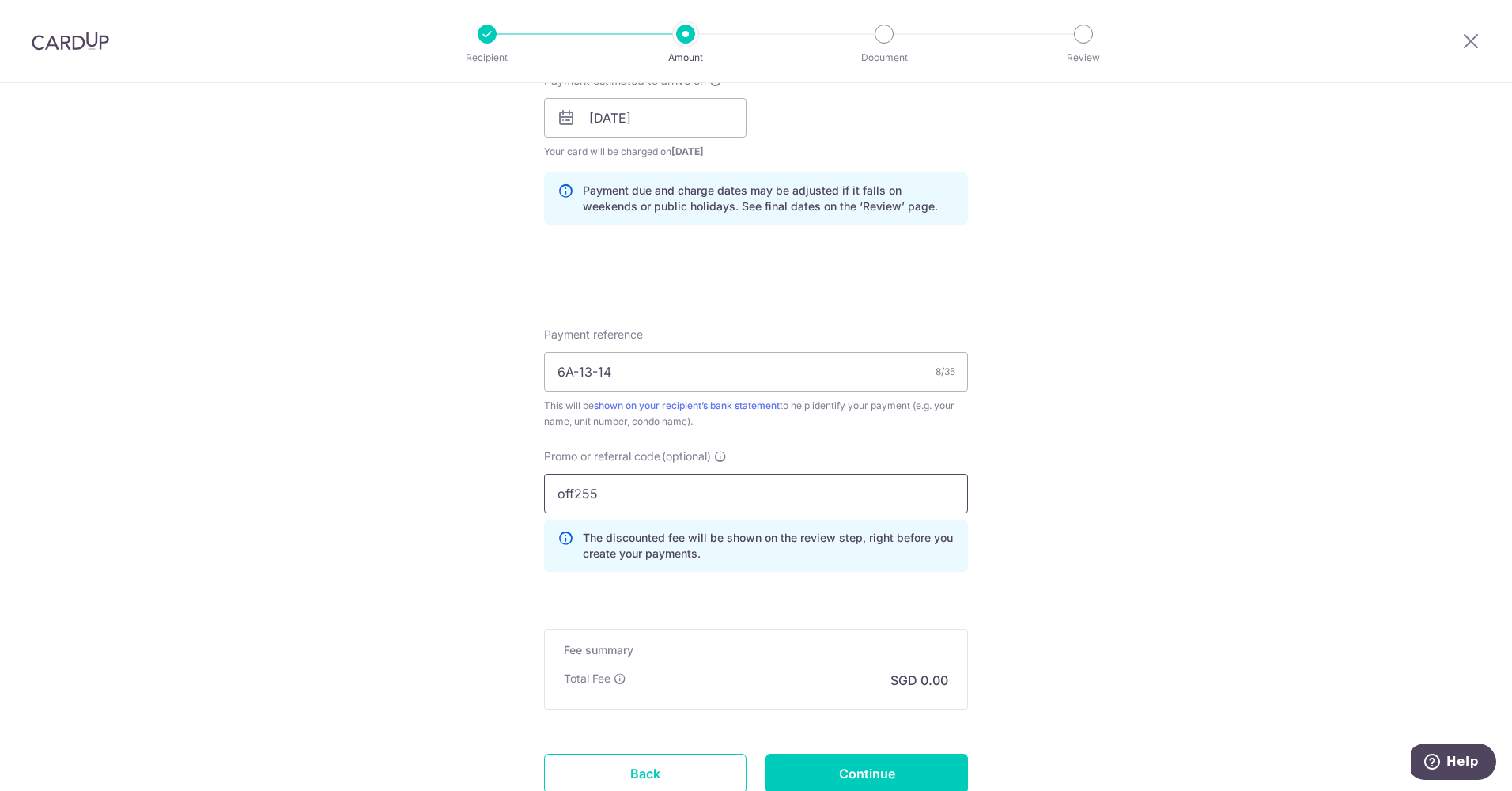
type input "off255"
drag, startPoint x: 1369, startPoint y: 654, endPoint x: 1179, endPoint y: 609, distance: 195.3
click at [1366, 654] on div "Tell us more about your payment Enter payment amount SGD Select Card **** 1906 …" at bounding box center [756, 128] width 1512 height 1566
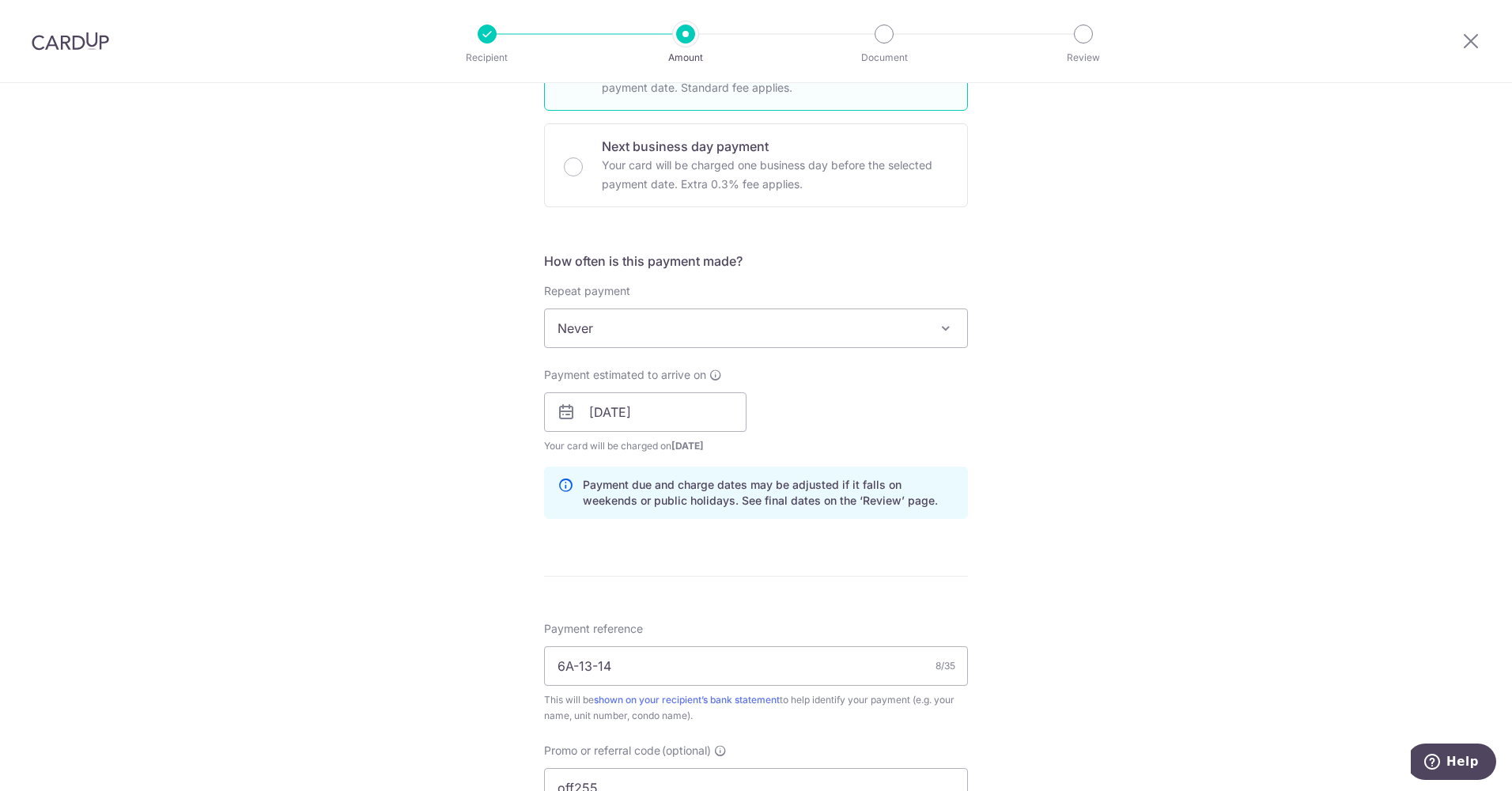
scroll to position [0, 0]
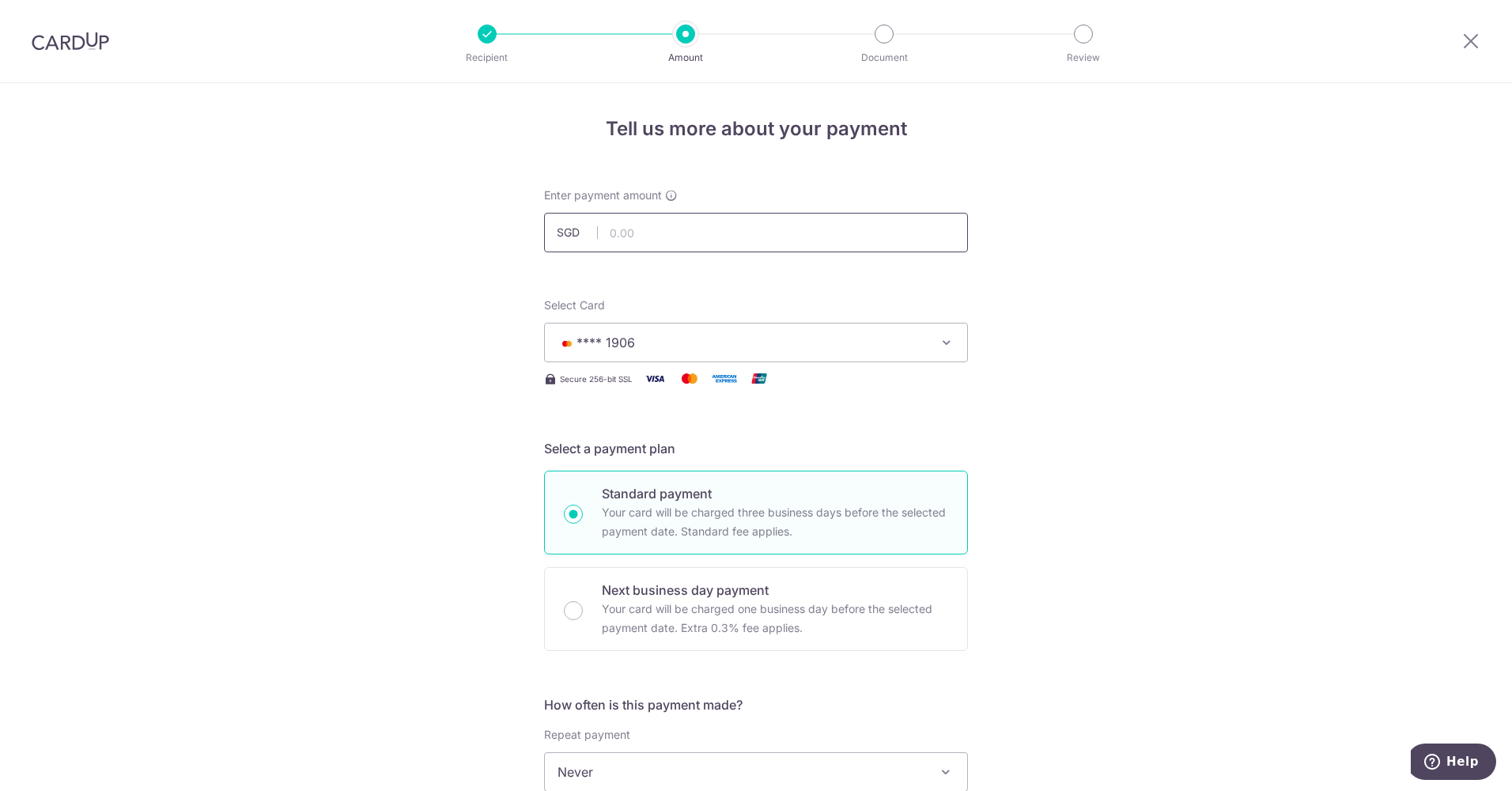
click at [677, 242] on input "text" at bounding box center [756, 233] width 424 height 40
drag, startPoint x: 854, startPoint y: 433, endPoint x: 761, endPoint y: 605, distance: 195.5
type input "1,074.20"
click at [761, 605] on p "Your card will be charged one business day before the selected payment date. Ex…" at bounding box center [775, 618] width 347 height 38
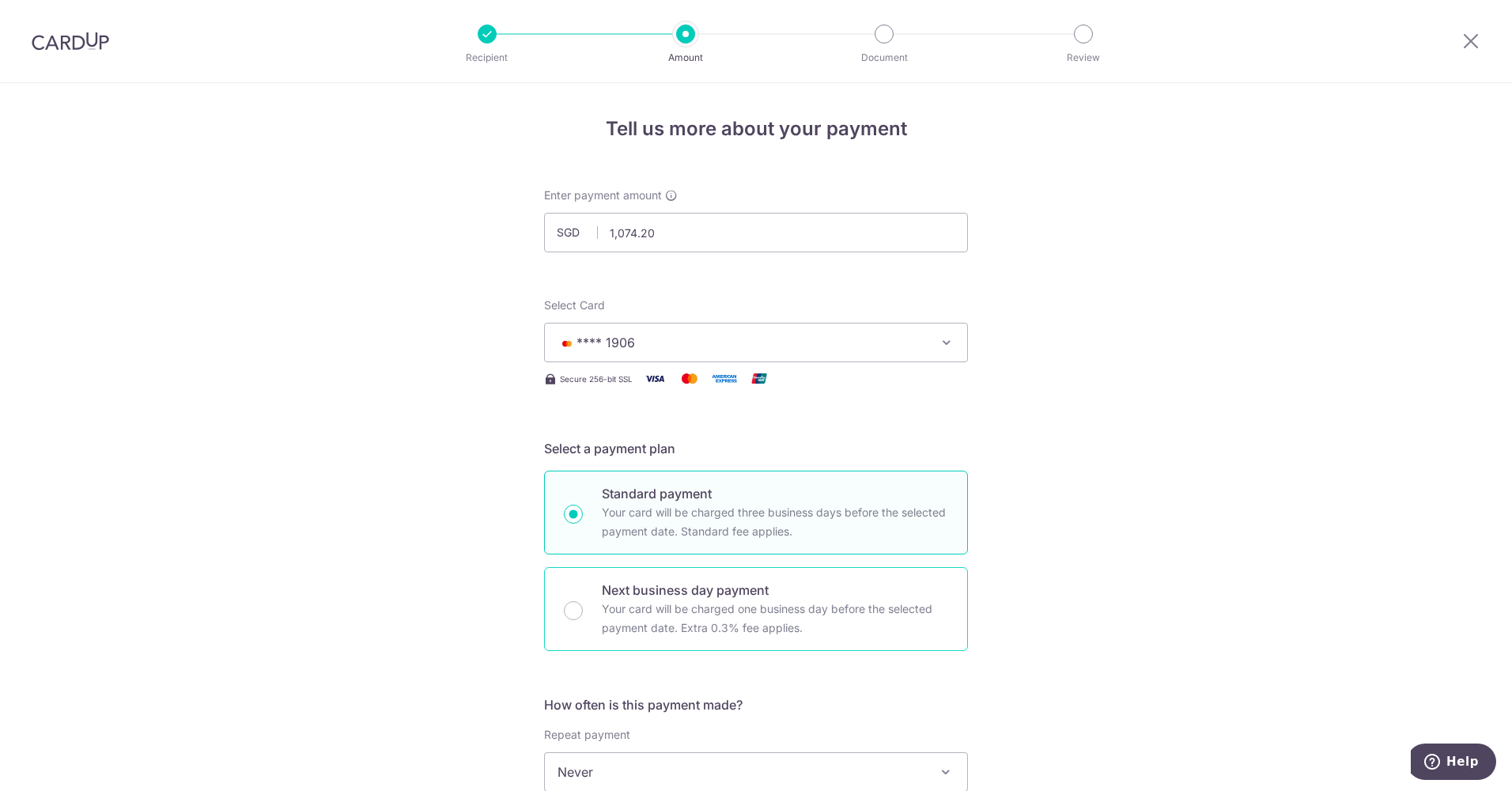
click at [583, 605] on input "Next business day payment Your card will be charged one business day before the…" at bounding box center [572, 610] width 19 height 19
radio input "false"
radio input "true"
click at [737, 480] on div "Standard payment Your card will be charged three business days before the selec…" at bounding box center [756, 513] width 424 height 83
radio input "true"
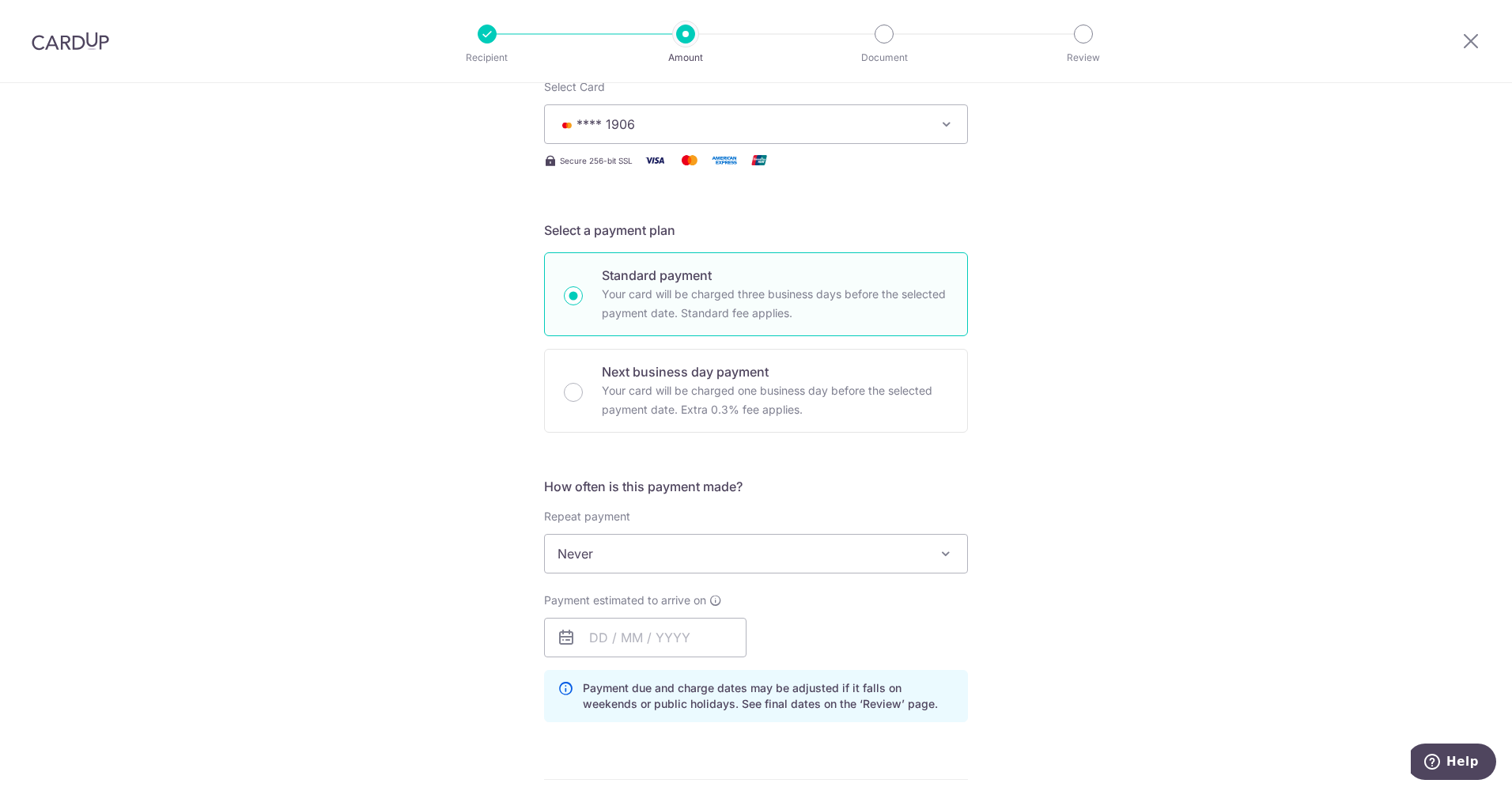
scroll to position [370, 0]
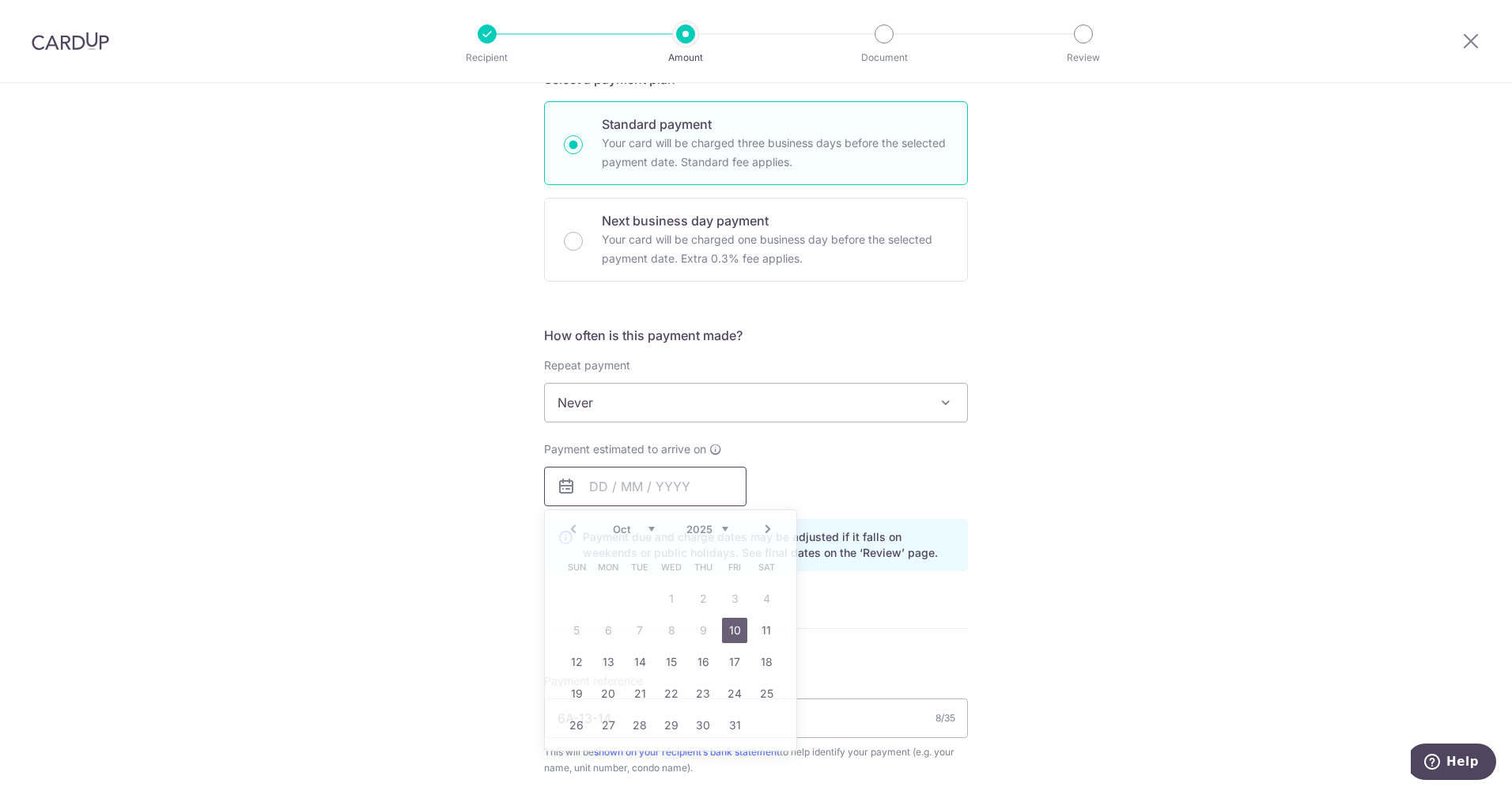
click at [691, 481] on input "text" at bounding box center [646, 487] width 203 height 40
drag, startPoint x: 597, startPoint y: 663, endPoint x: 1063, endPoint y: 591, distance: 471.5
click at [597, 663] on link "13" at bounding box center [607, 661] width 25 height 25
type input "[DATE]"
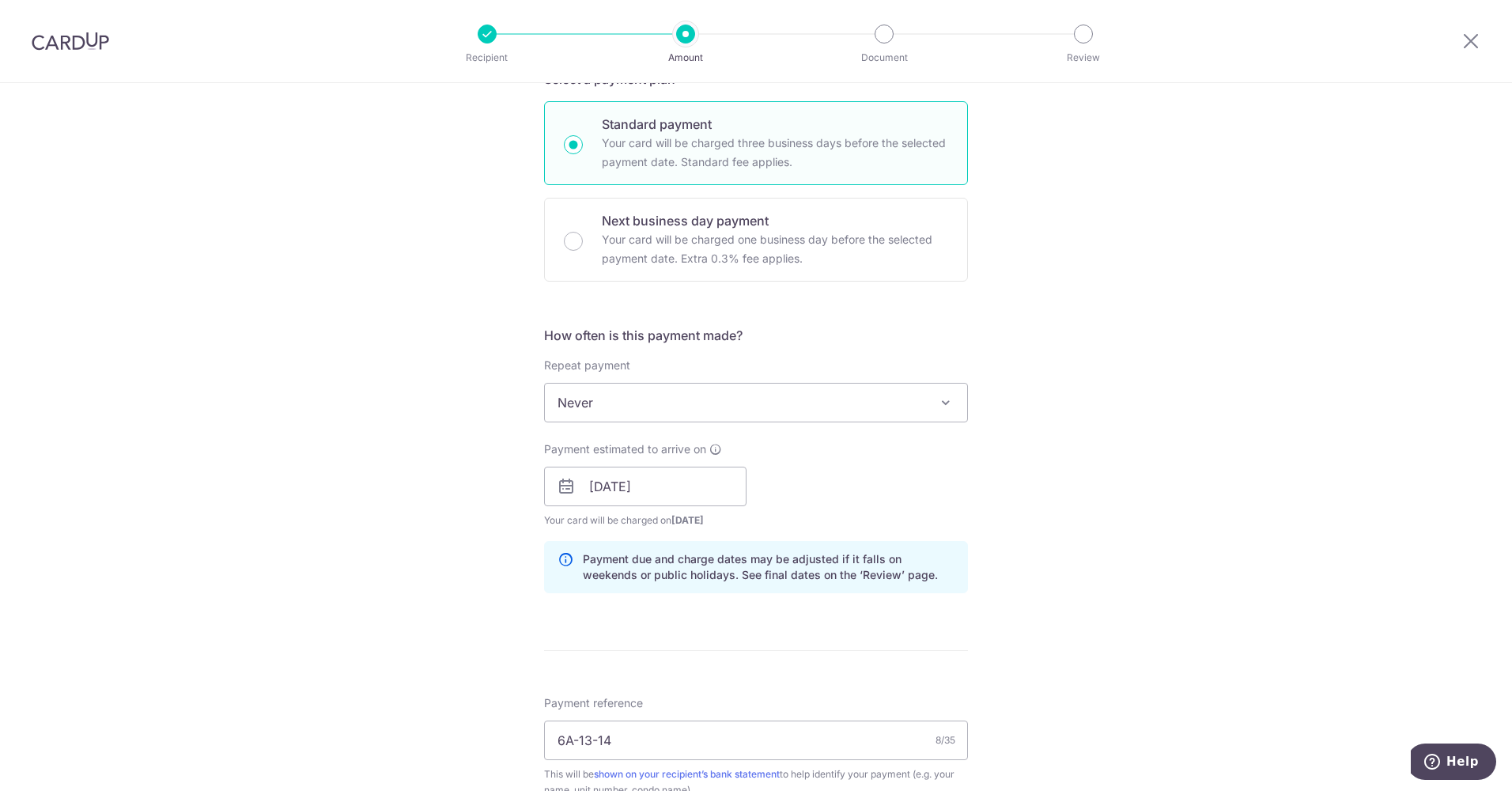
click at [1063, 591] on div "Tell us more about your payment Enter payment amount SGD 1,074.20 1074.20 Selec…" at bounding box center [756, 528] width 1512 height 1628
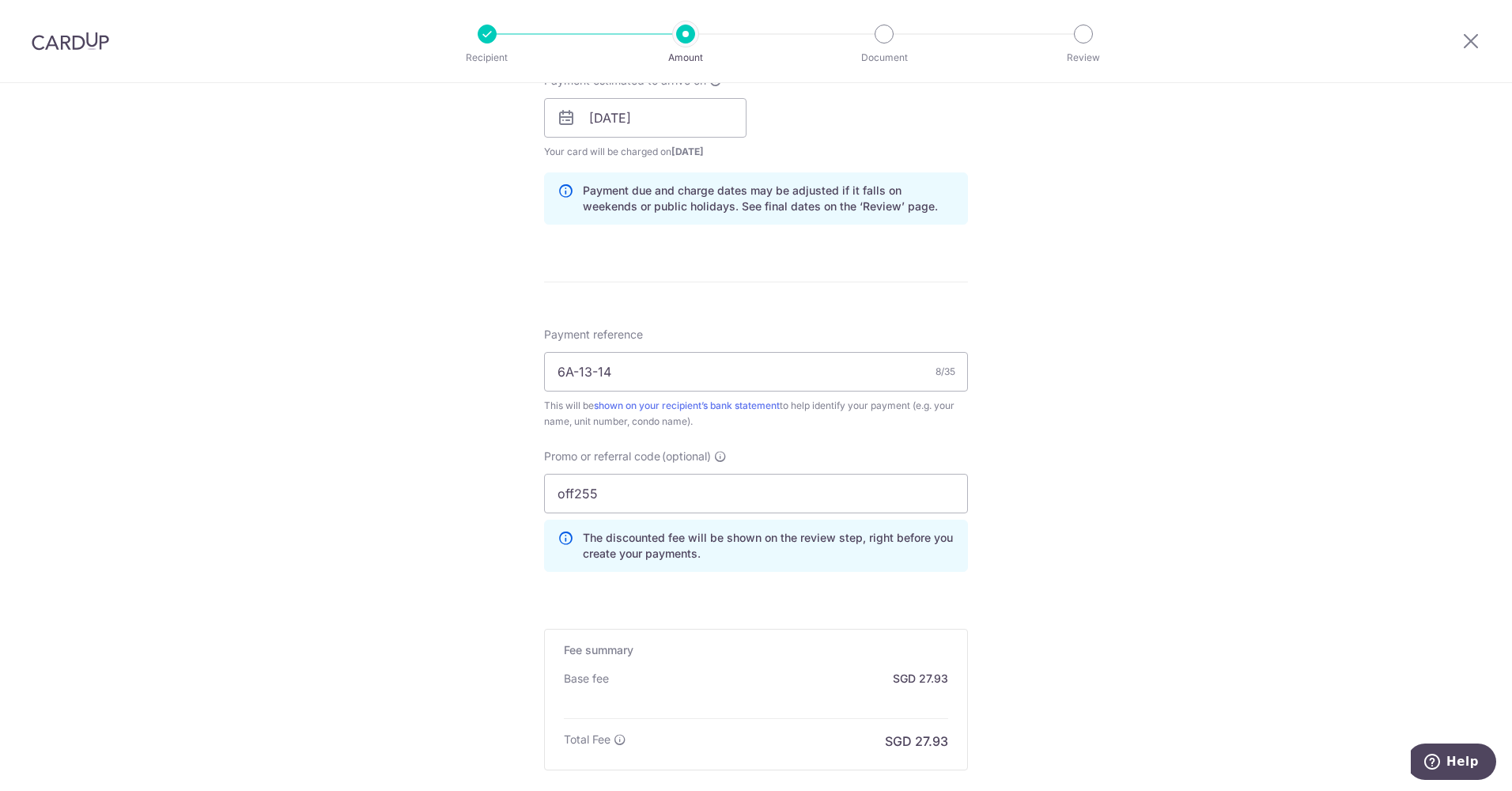
scroll to position [920, 0]
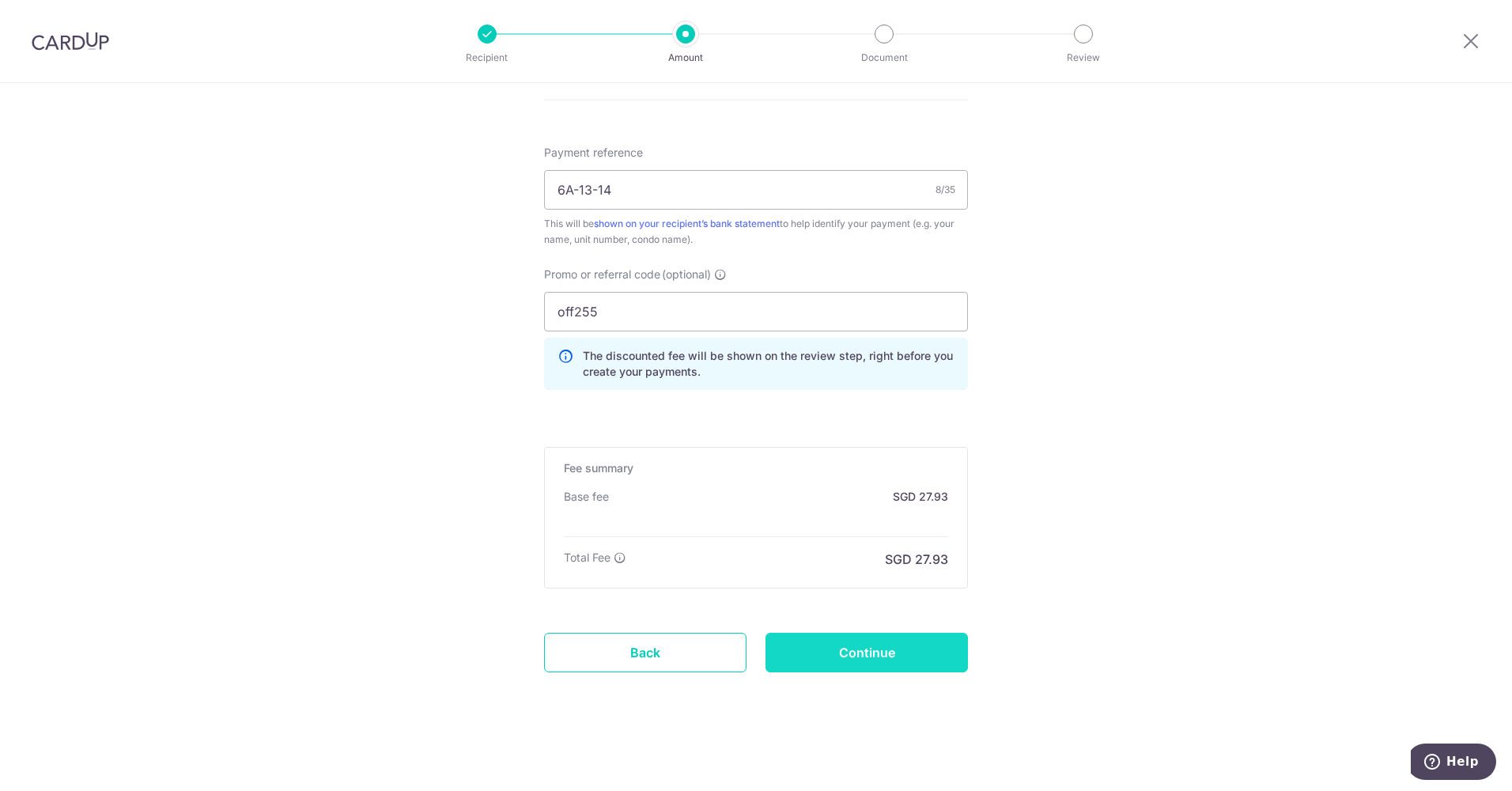
click at [861, 648] on input "Continue" at bounding box center [866, 653] width 203 height 40
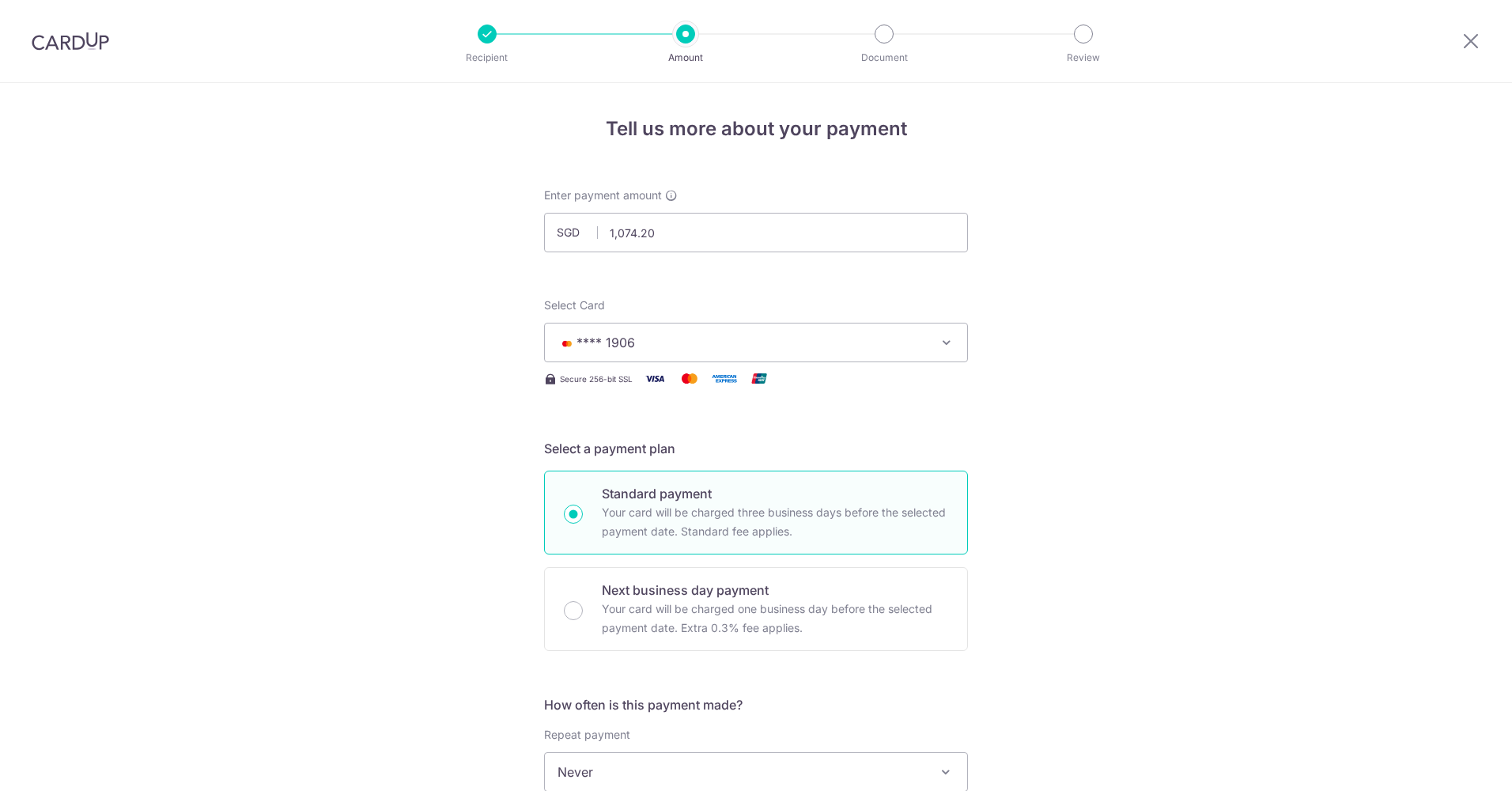
scroll to position [881, 0]
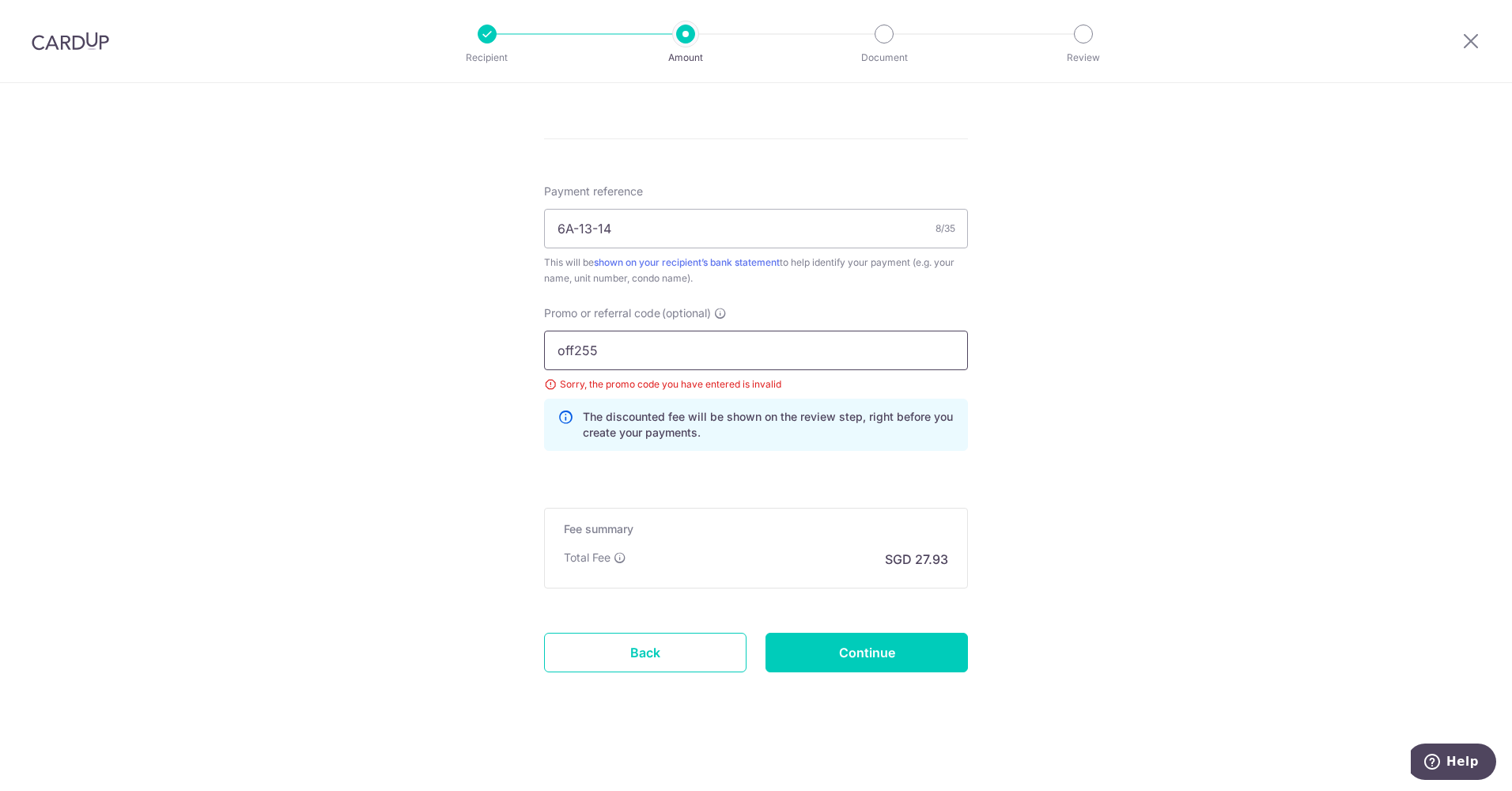
drag, startPoint x: 555, startPoint y: 352, endPoint x: 867, endPoint y: 397, distance: 315.2
click at [853, 401] on div "off255 Sorry, the promo code you have entered is invalid The discounted fee wil…" at bounding box center [756, 391] width 424 height 120
type input "off225"
click at [867, 659] on input "Continue" at bounding box center [866, 653] width 203 height 40
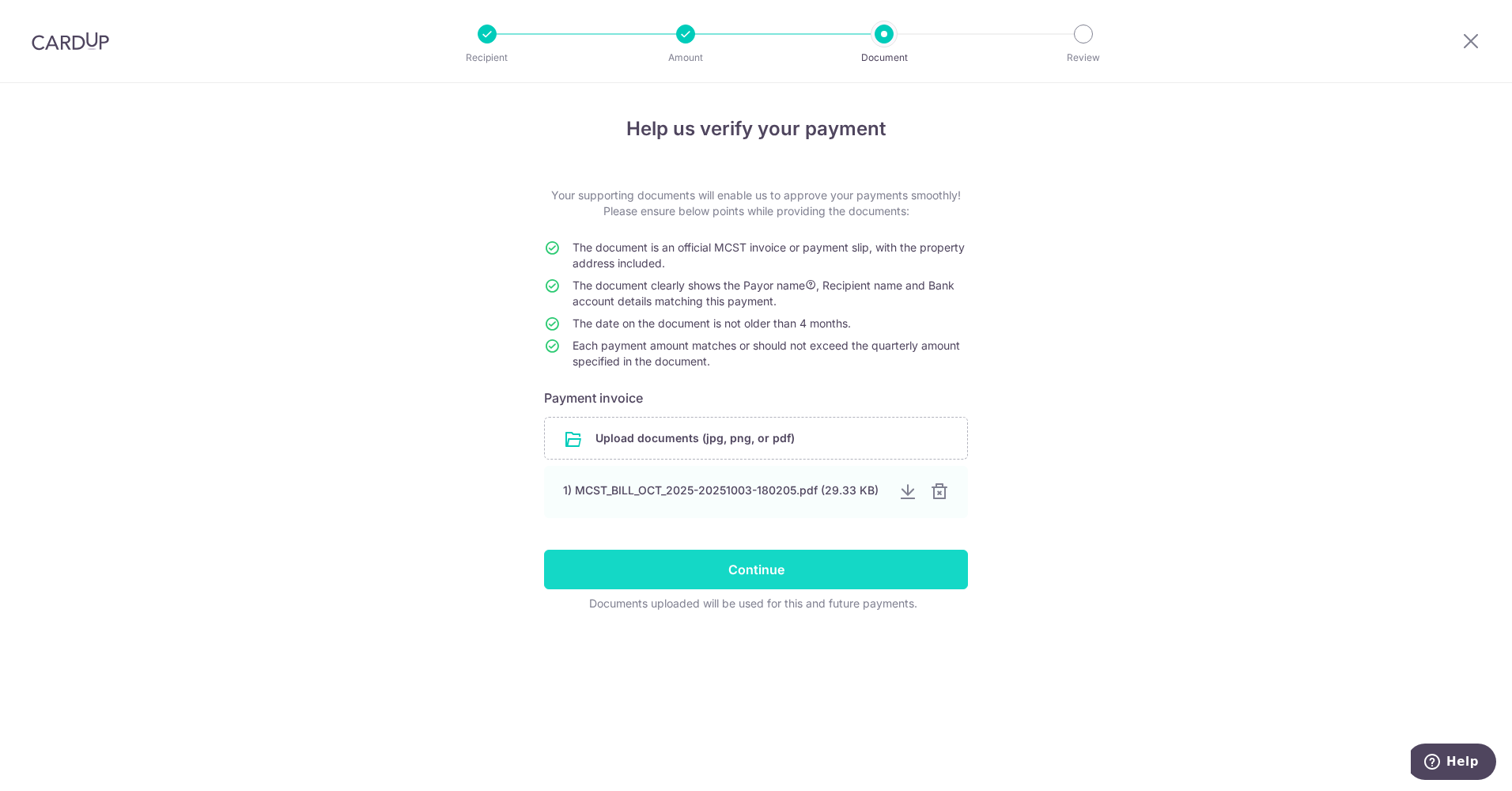
click at [778, 572] on input "Continue" at bounding box center [756, 569] width 424 height 40
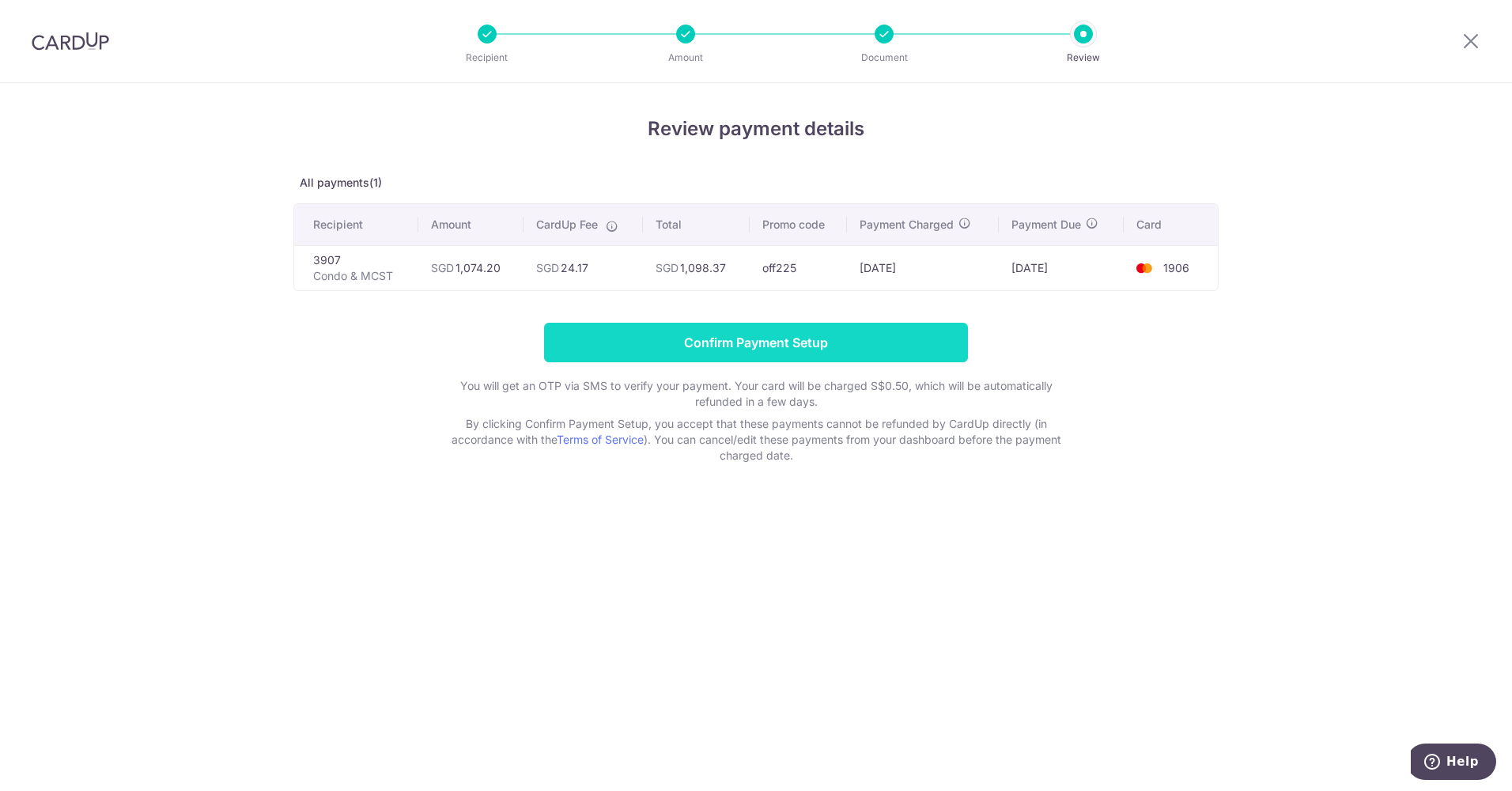
click at [765, 345] on input "Confirm Payment Setup" at bounding box center [756, 343] width 424 height 40
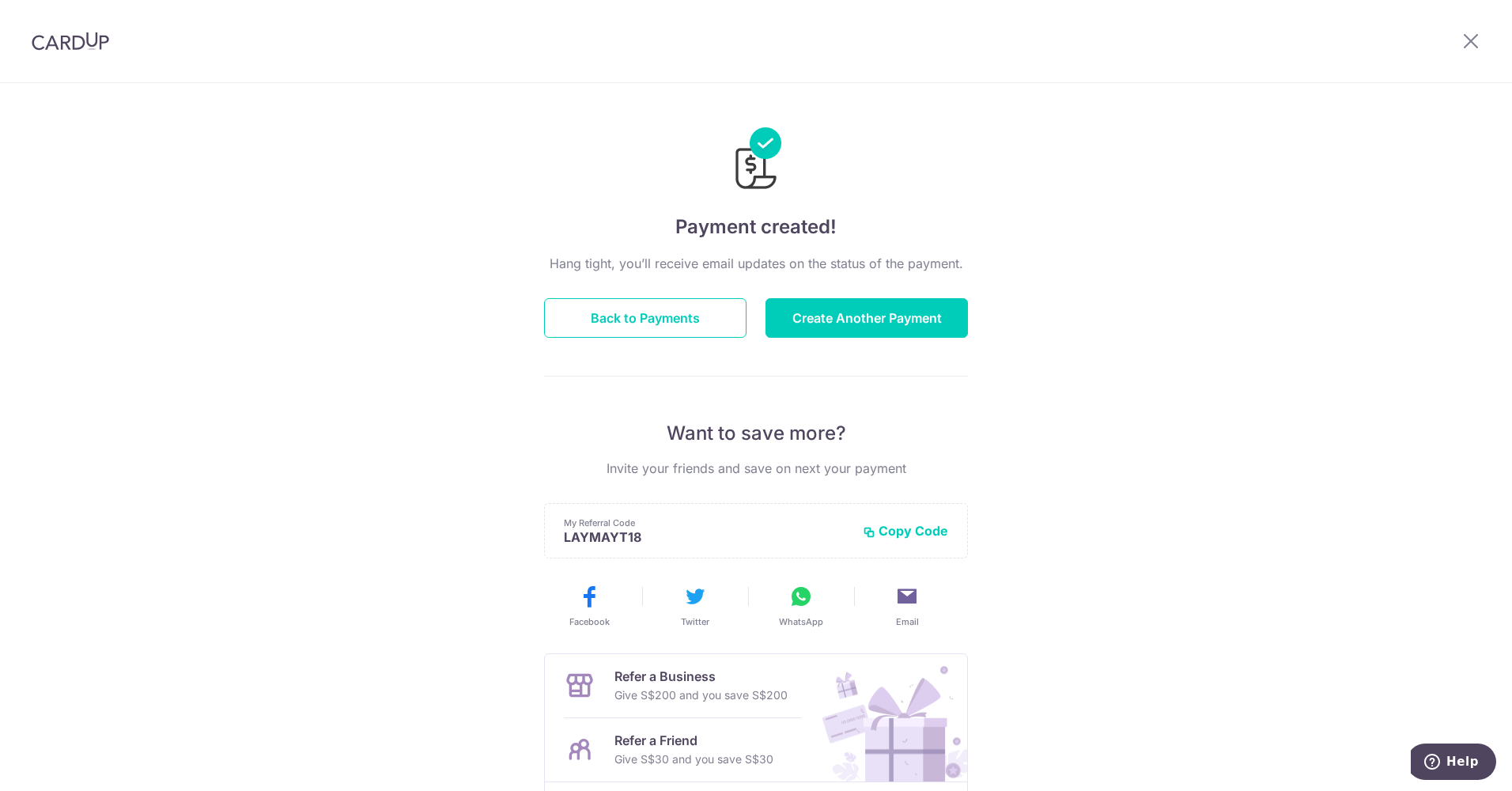
click at [509, 259] on div "Payment created! Hang tight, you’ll receive email updates on the status of the …" at bounding box center [756, 506] width 1512 height 845
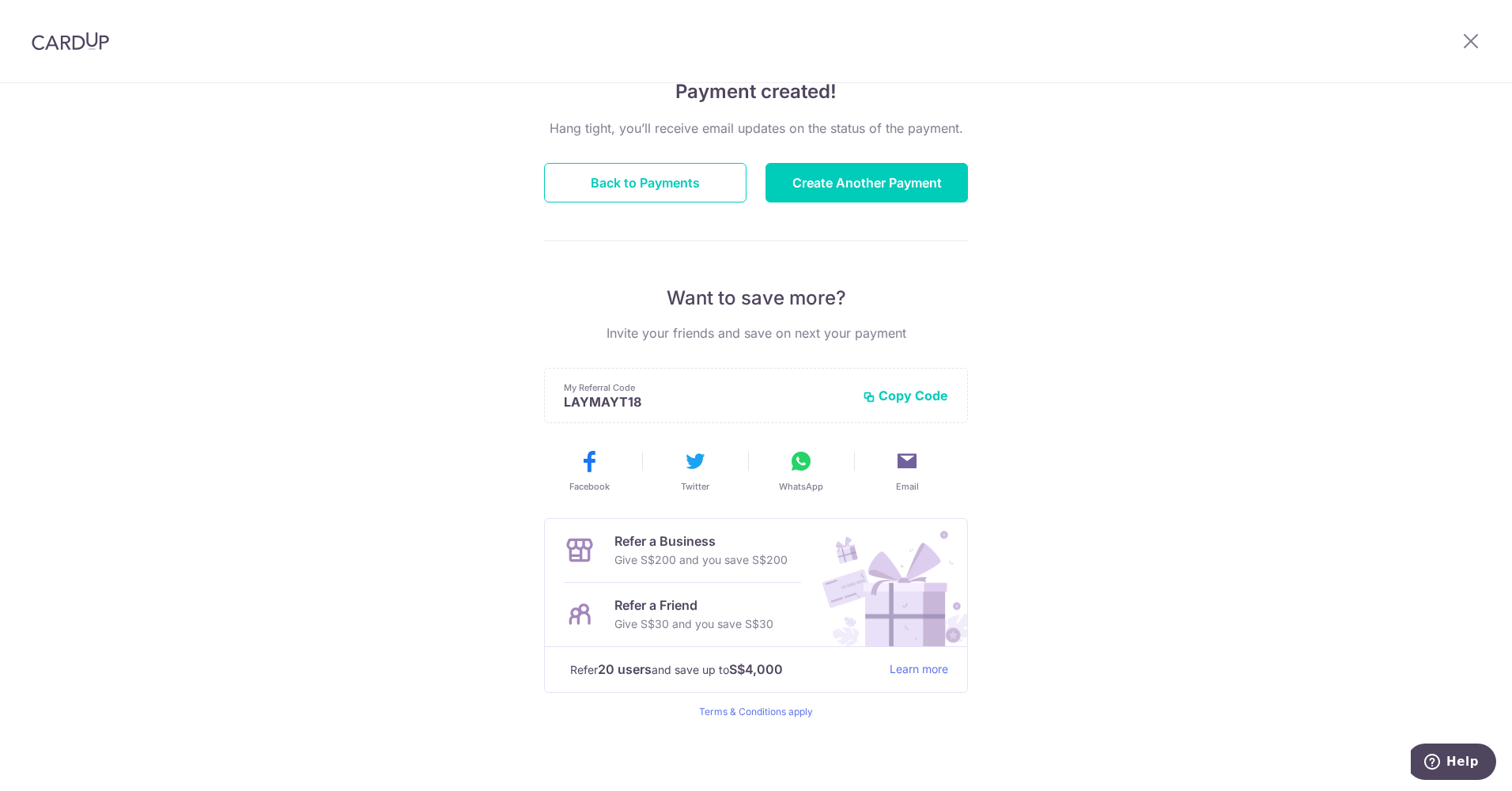
scroll to position [137, 0]
click at [651, 176] on button "Back to Payments" at bounding box center [646, 181] width 203 height 40
